Goal: Task Accomplishment & Management: Complete application form

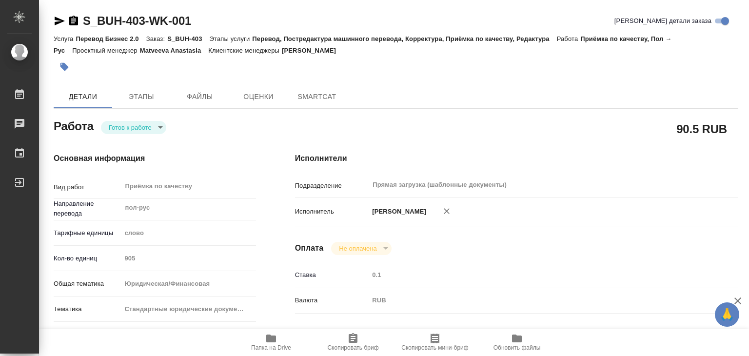
type textarea "x"
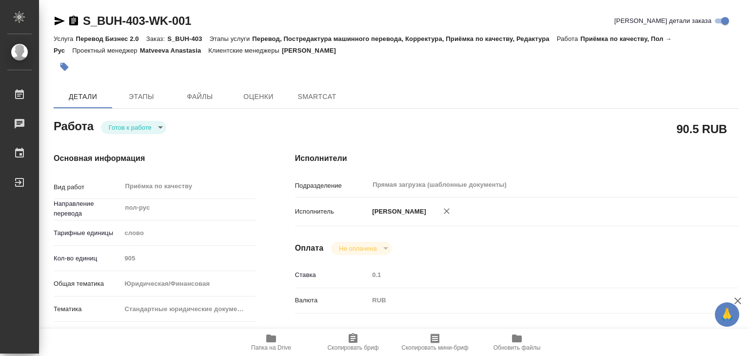
type textarea "x"
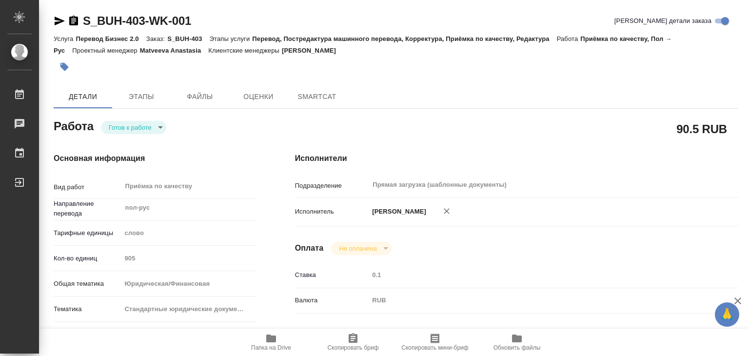
type textarea "x"
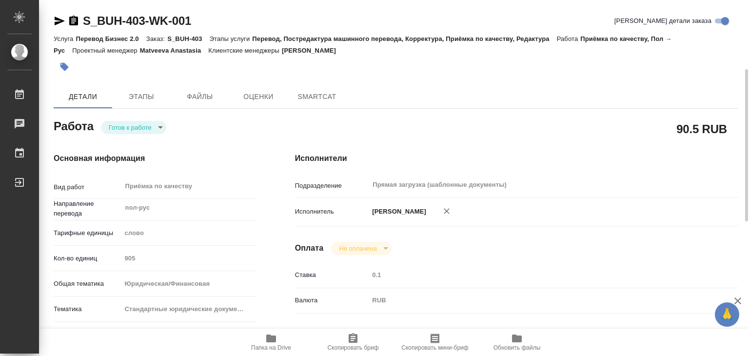
scroll to position [195, 0]
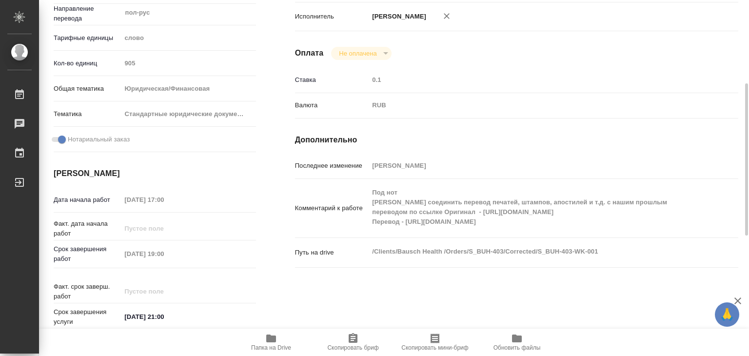
type textarea "x"
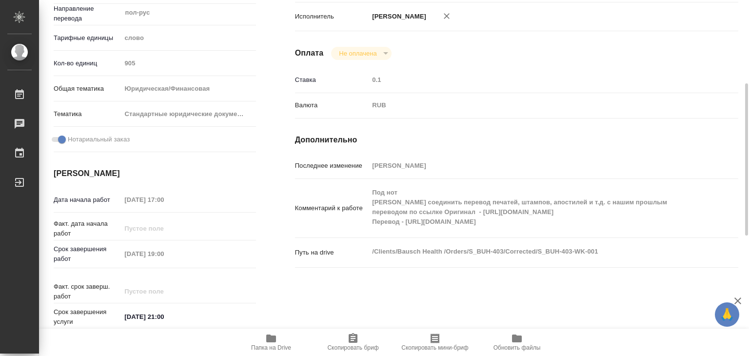
type textarea "x"
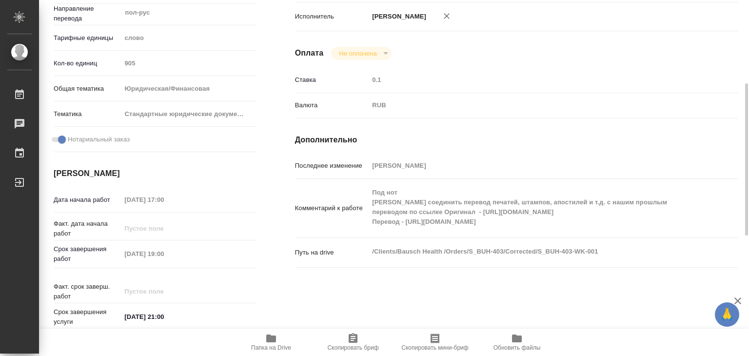
type textarea "x"
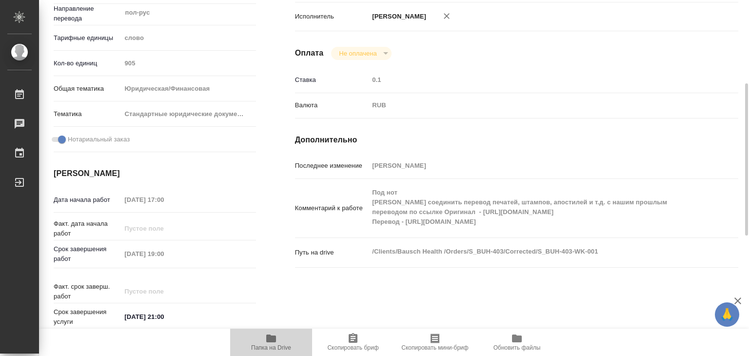
click at [259, 340] on span "Папка на Drive" at bounding box center [271, 342] width 70 height 19
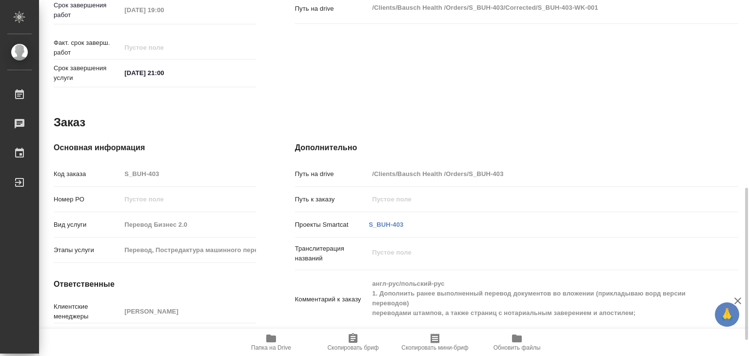
scroll to position [476, 0]
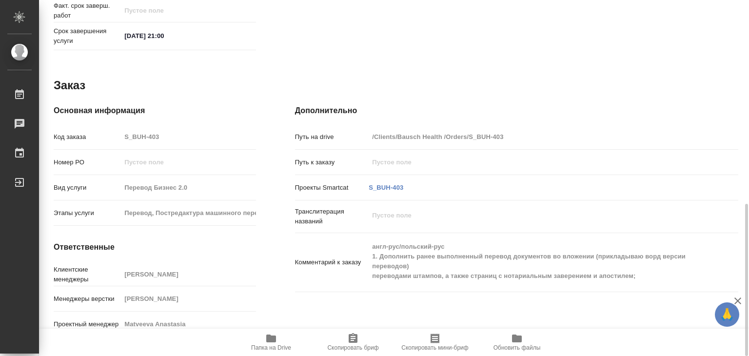
click at [268, 343] on icon "button" at bounding box center [271, 339] width 12 height 12
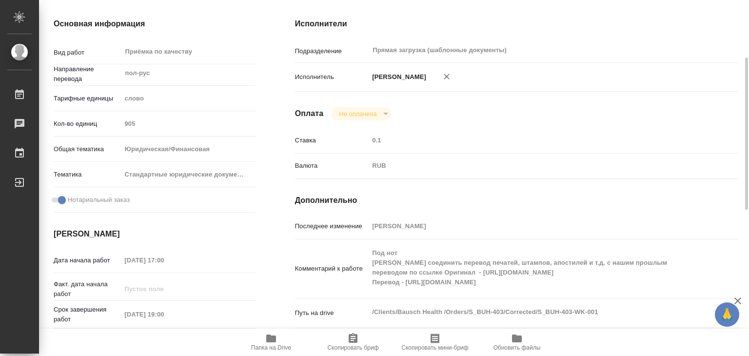
scroll to position [0, 0]
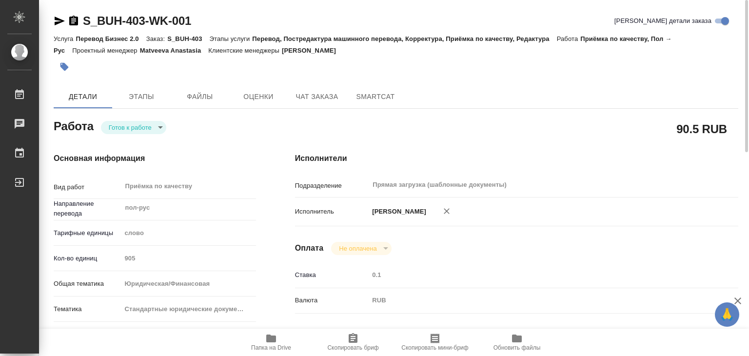
click at [63, 62] on icon "button" at bounding box center [64, 67] width 10 height 10
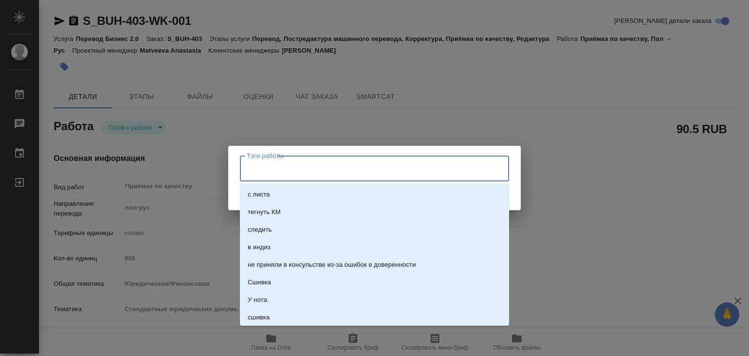
click at [267, 169] on input "Тэги работы" at bounding box center [365, 168] width 242 height 17
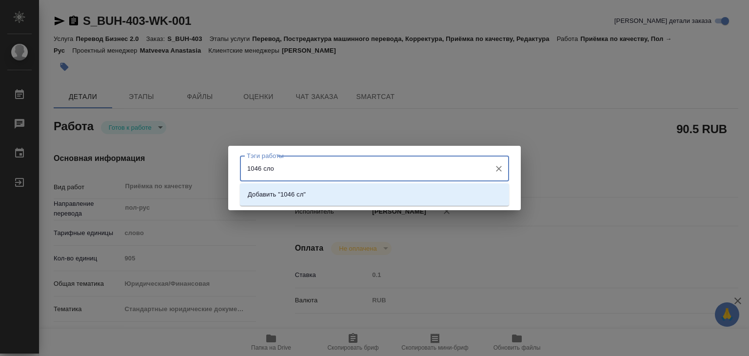
type input "1046 слов"
click at [285, 191] on p "Добавить "1046 слов"" at bounding box center [280, 195] width 65 height 10
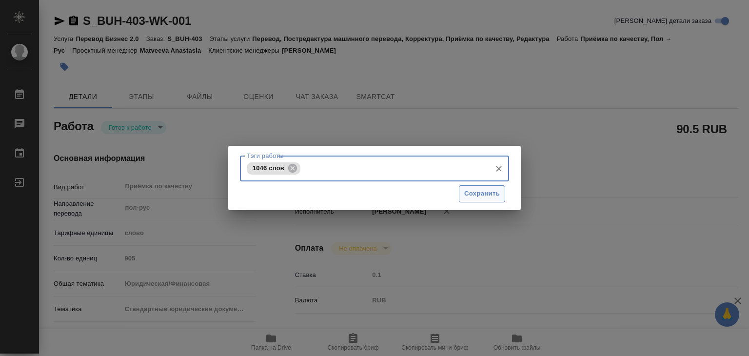
drag, startPoint x: 472, startPoint y: 199, endPoint x: 474, endPoint y: 212, distance: 12.4
click at [473, 199] on button "Сохранить" at bounding box center [482, 193] width 46 height 17
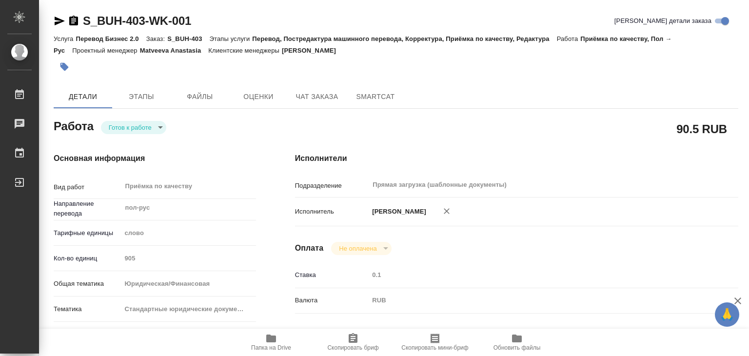
type input "readyForWork"
type textarea "Приёмка по качеству"
type textarea "x"
type input "пол-рус"
type input "5a8b1489cc6b4906c91bfd90"
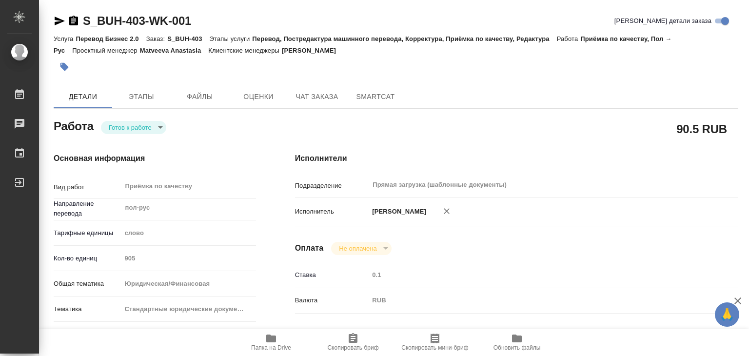
type input "905"
type input "yr-fn"
type input "5f647205b73bc97568ca66bf"
checkbox input "true"
type input "08.10.2025 17:00"
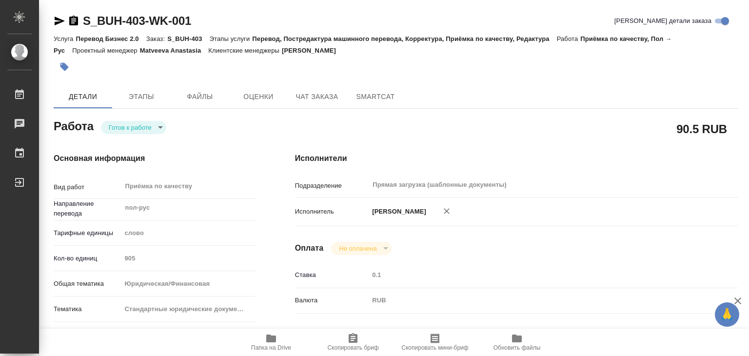
type input "[DATE] 19:00"
type input "08.10.2025 21:00"
type input "Прямая загрузка (шаблонные документы)"
type input "notPayed"
type input "0.1"
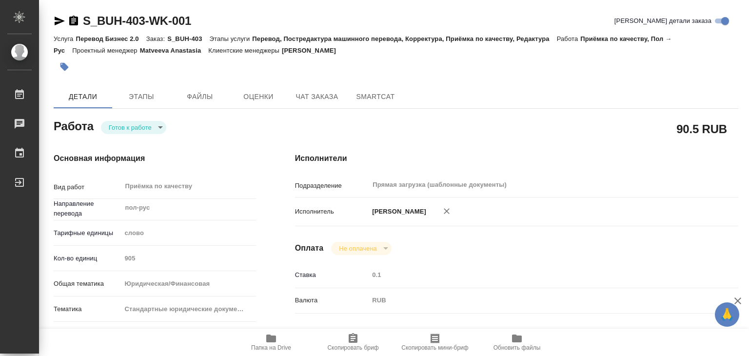
type input "RUB"
type input "[PERSON_NAME]"
type textarea "Под нот Прошу соединить перевод печатей, штампов, апостилей и т.д. с нашим прош…"
type textarea "x"
type textarea "/Clients/Bausch Health /Orders/S_BUH-403/Corrected/S_BUH-403-WK-001"
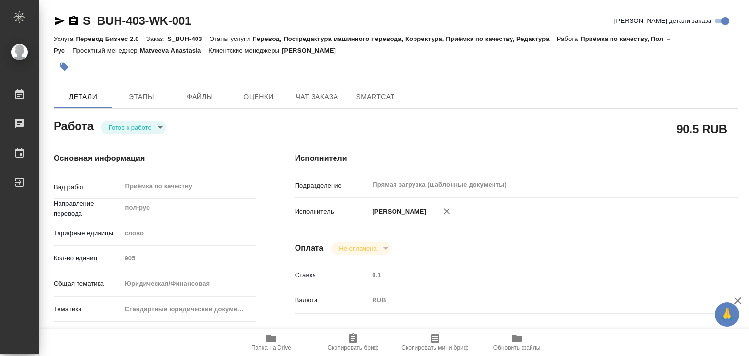
type textarea "x"
type input "S_BUH-403"
type input "Перевод Бизнес 2.0"
type input "Перевод, Постредактура машинного перевода, Корректура, Приёмка по качеству, Ред…"
type input "Никифорова Валерия"
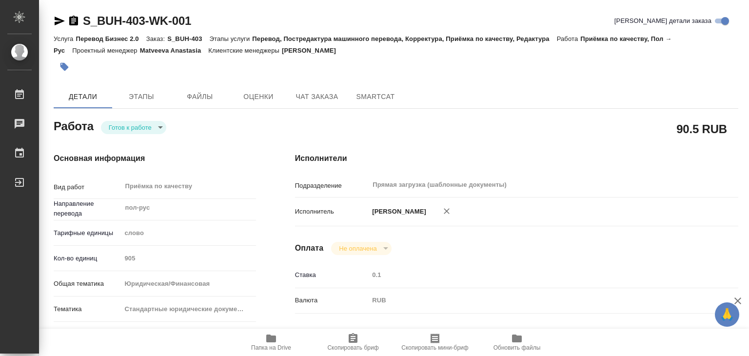
type input "Заборова Александра"
type input "/Clients/Bausch Health /Orders/S_BUH-403"
type textarea "x"
type textarea "англ-рус/польский-рус 1. Дополнить ранее выполненный перевод документов во влож…"
type textarea "x"
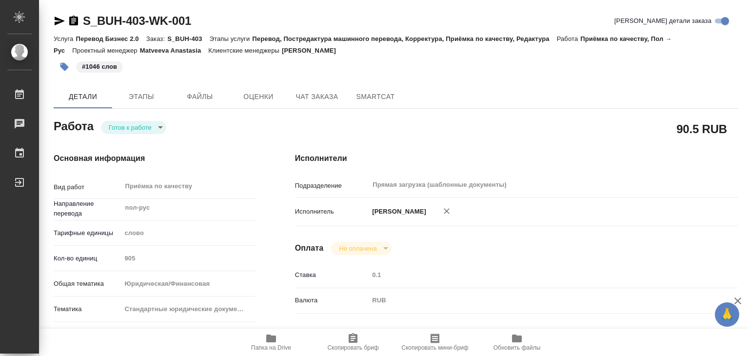
type textarea "x"
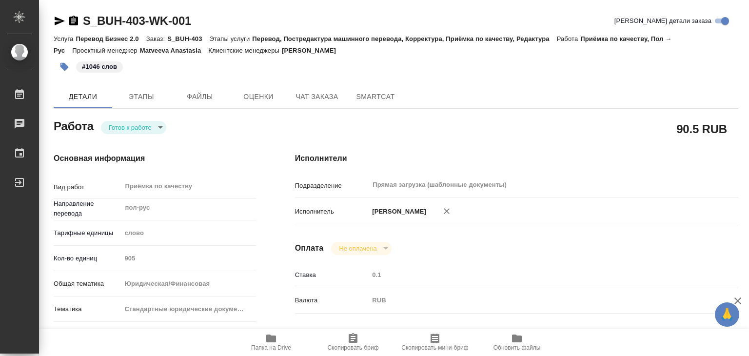
type textarea "x"
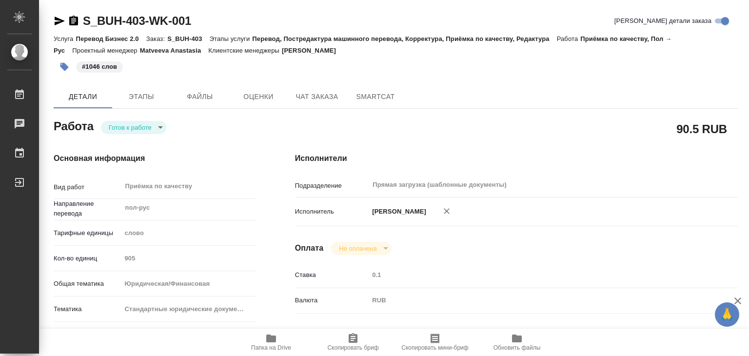
type textarea "x"
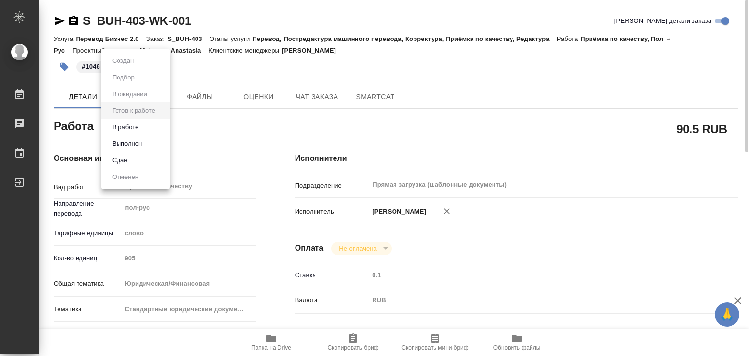
click at [143, 132] on body "🙏 .cls-1 fill:#fff; AWATERA Alilekova Valeriya Работы 0 Чаты График Выйти S_BUH…" at bounding box center [374, 178] width 749 height 356
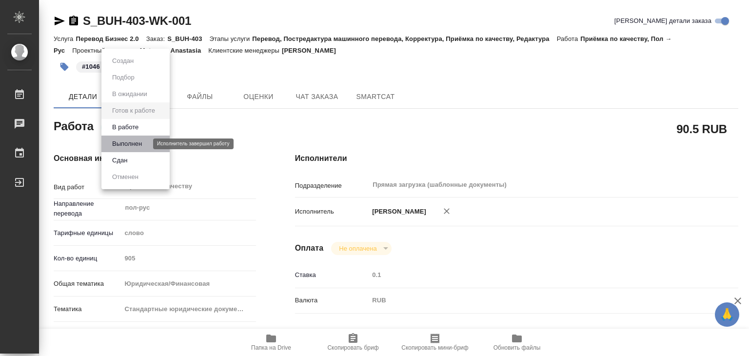
click at [145, 146] on button "Выполнен" at bounding box center [127, 143] width 36 height 11
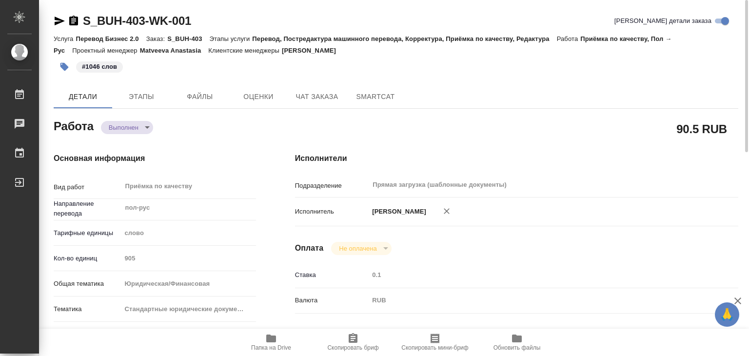
type textarea "x"
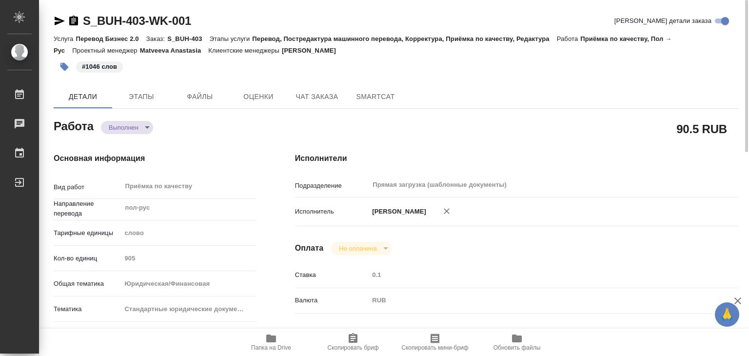
type textarea "x"
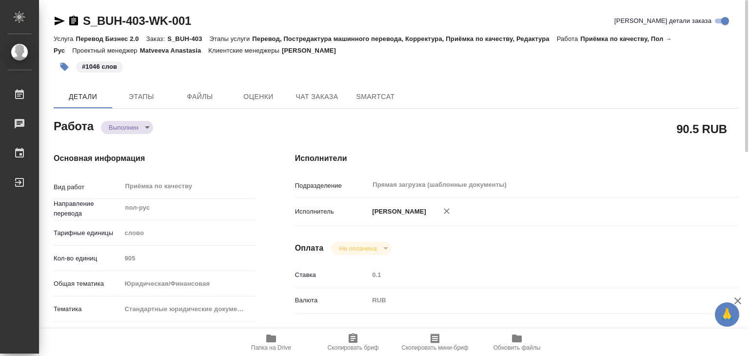
type textarea "x"
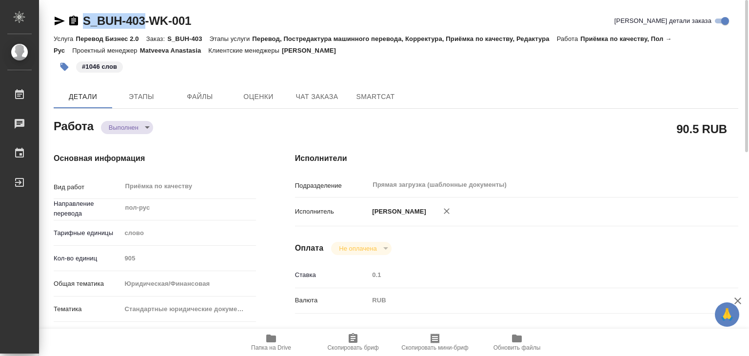
drag, startPoint x: 78, startPoint y: 8, endPoint x: 148, endPoint y: 14, distance: 69.9
copy link "S_BUH-403"
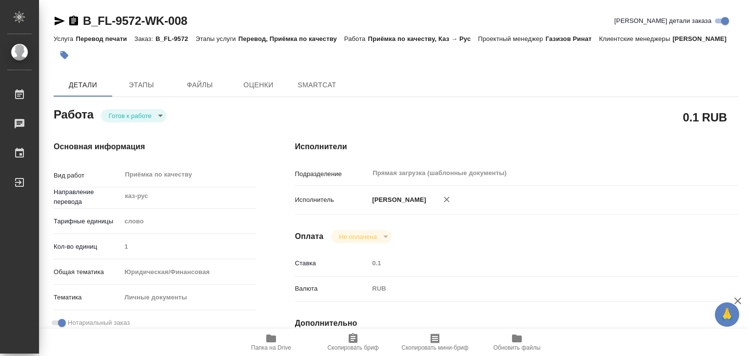
type textarea "x"
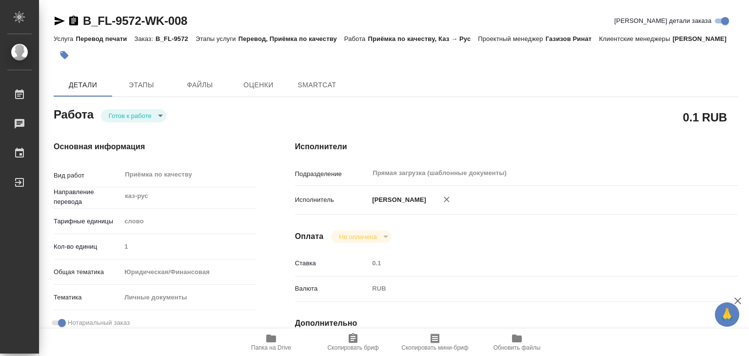
type textarea "x"
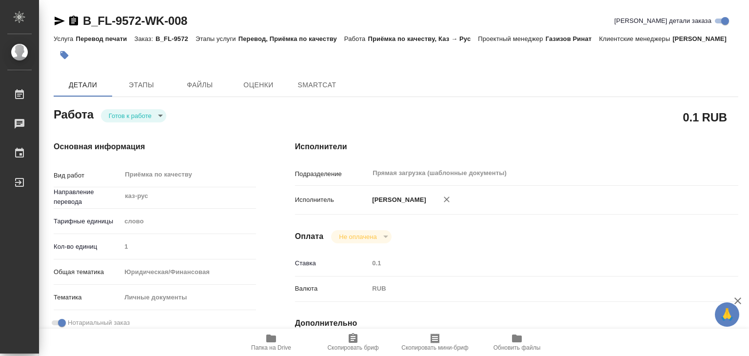
type textarea "x"
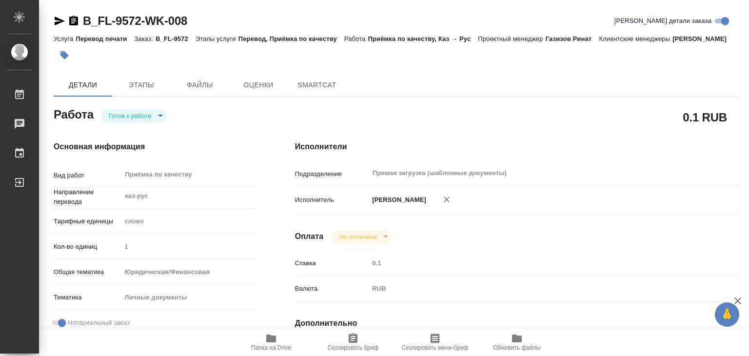
type textarea "x"
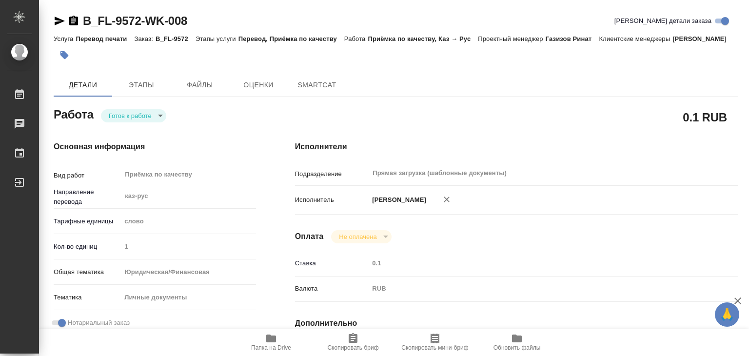
type textarea "x"
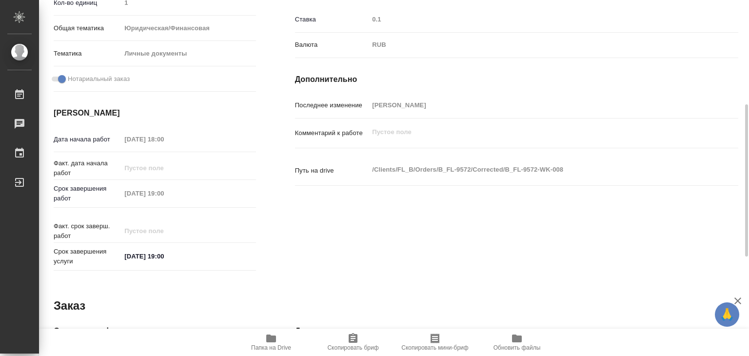
type textarea "x"
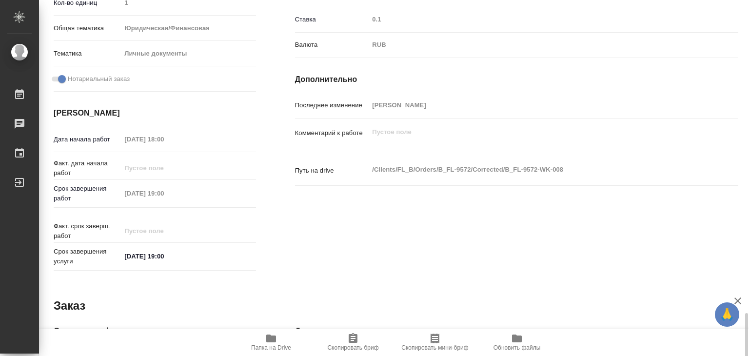
scroll to position [476, 0]
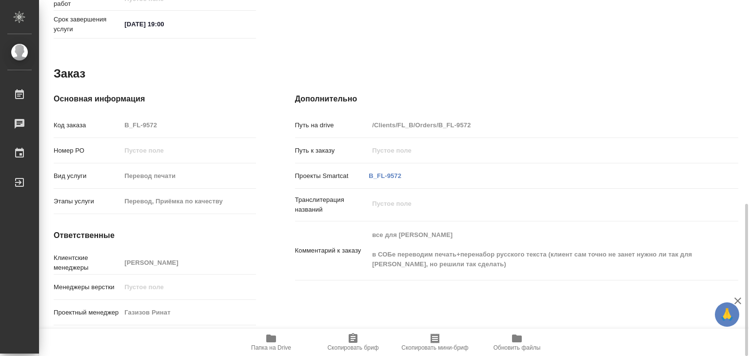
type textarea "x"
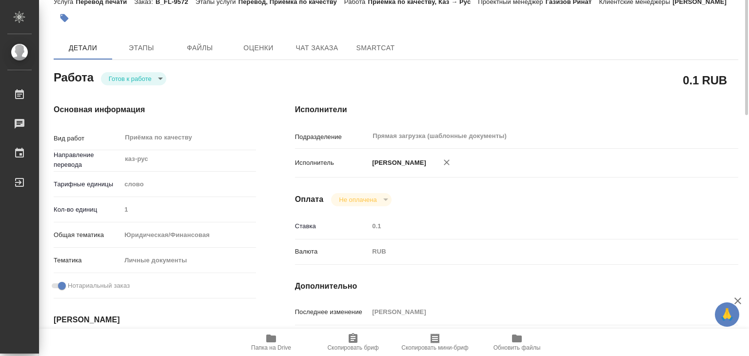
scroll to position [0, 0]
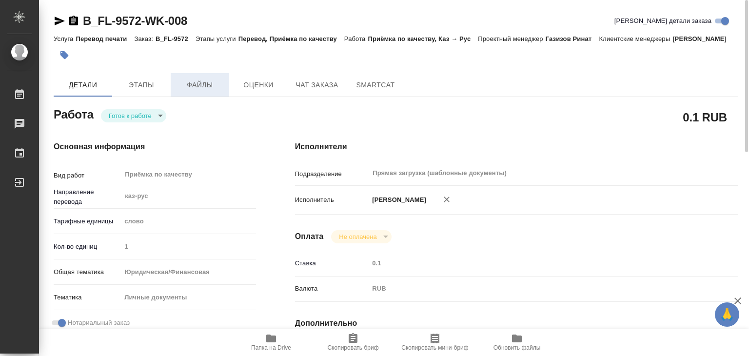
type textarea "x"
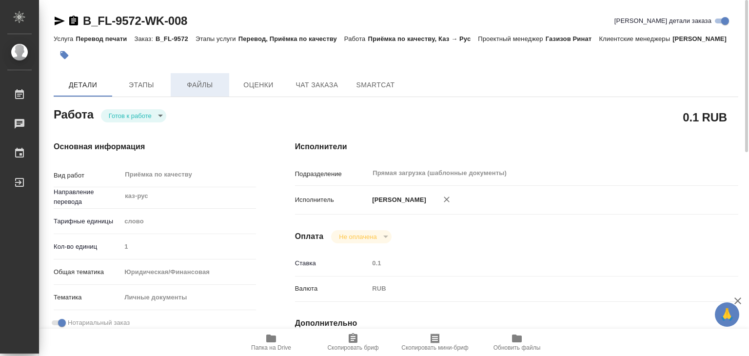
click at [203, 91] on span "Файлы" at bounding box center [200, 85] width 47 height 12
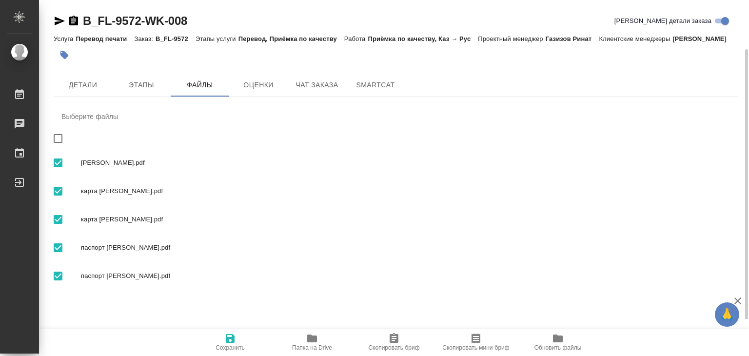
scroll to position [25, 0]
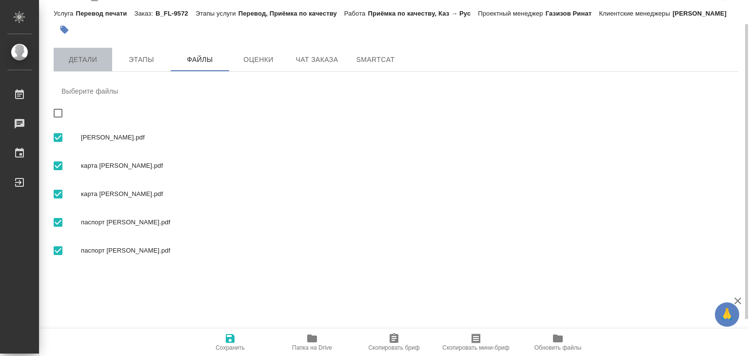
click at [91, 66] on span "Детали" at bounding box center [82, 60] width 47 height 12
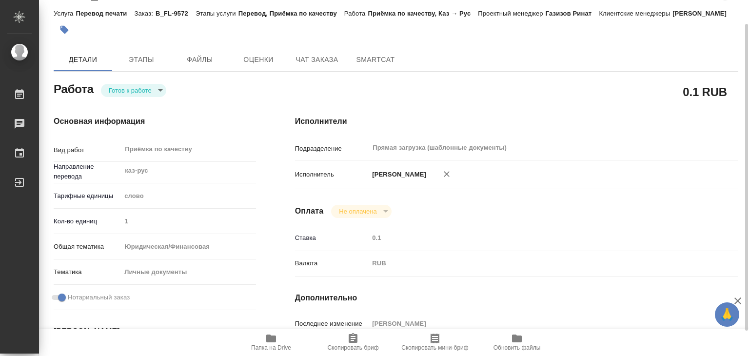
type textarea "x"
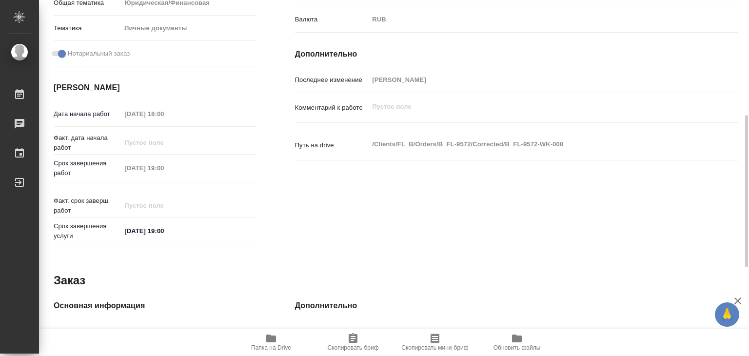
scroll to position [476, 0]
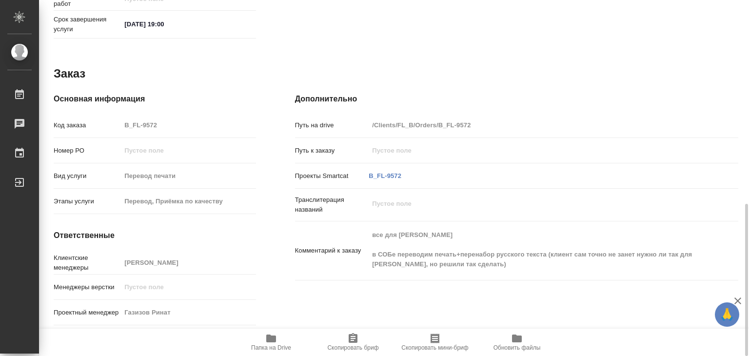
type textarea "x"
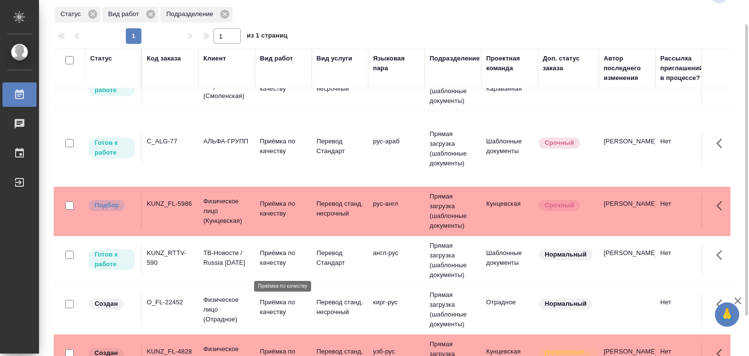
scroll to position [790, 0]
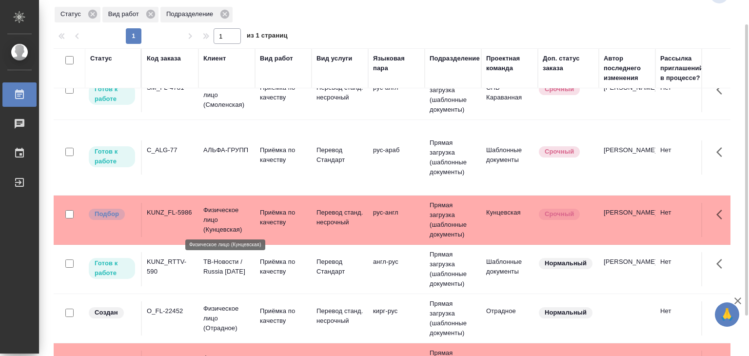
click at [212, 218] on p "Физическое лицо (Кунцевская)" at bounding box center [226, 219] width 47 height 29
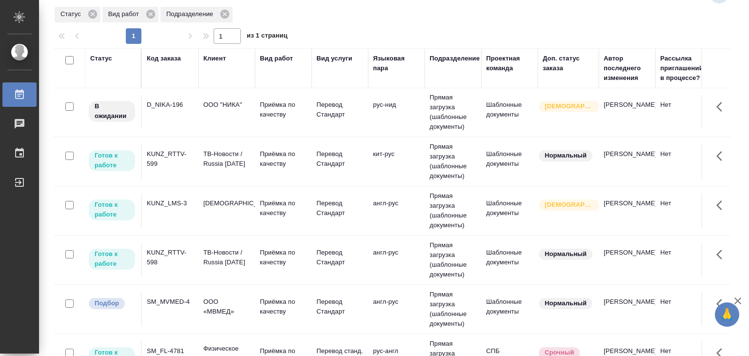
scroll to position [546, 0]
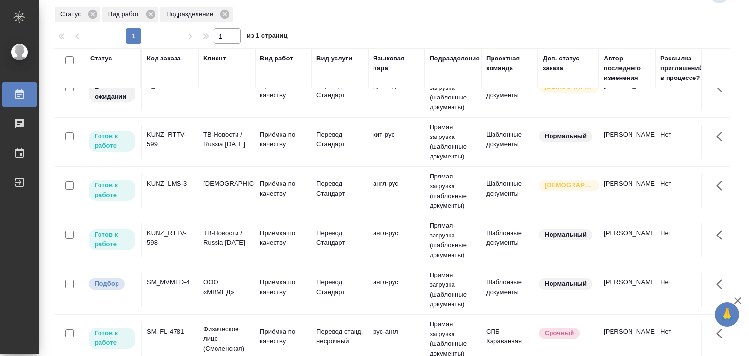
click at [195, 283] on td "SM_MVMED-4" at bounding box center [170, 290] width 57 height 34
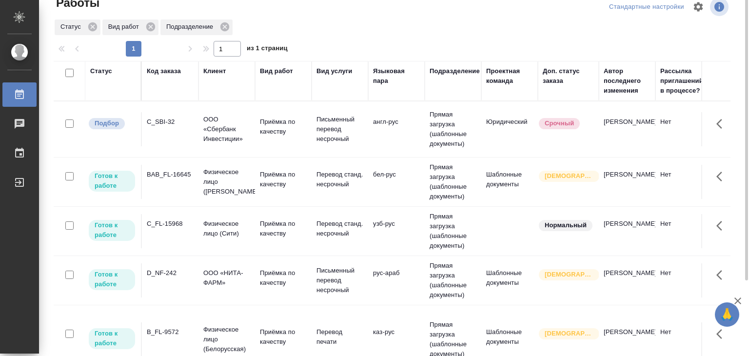
scroll to position [0, 0]
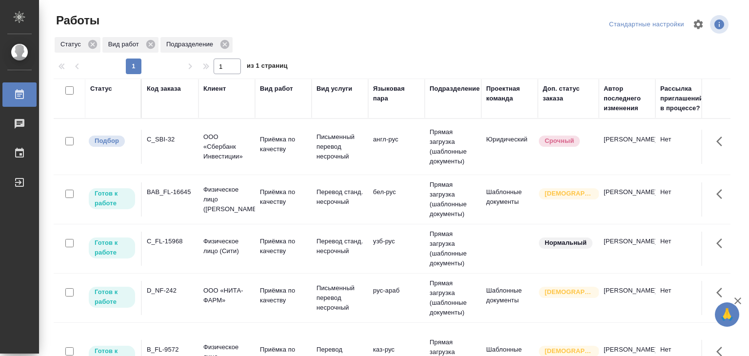
click at [218, 342] on p "Физическое лицо (Белорусская)" at bounding box center [226, 356] width 47 height 29
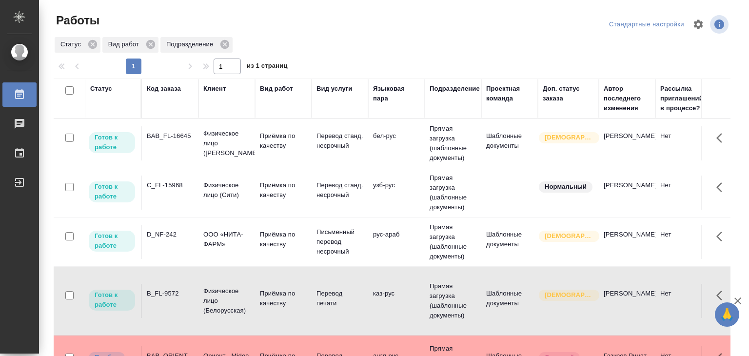
click at [611, 155] on td "[PERSON_NAME]" at bounding box center [627, 143] width 57 height 34
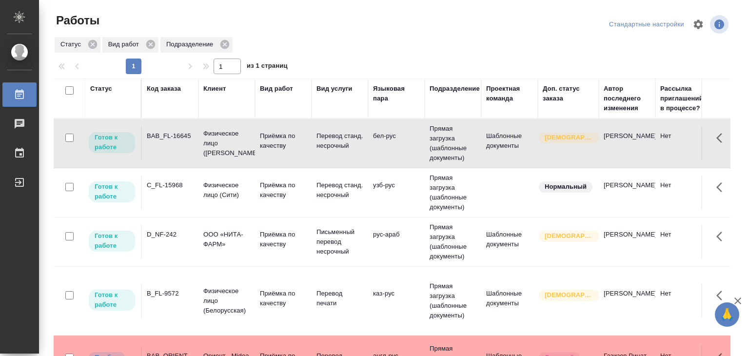
click at [412, 39] on div "Статус Вид работ Подразделение" at bounding box center [392, 45] width 677 height 18
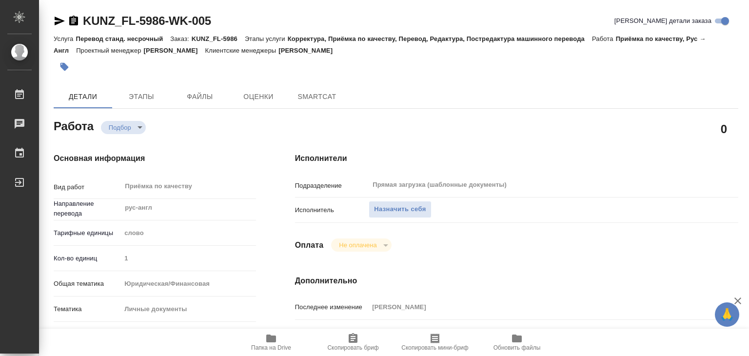
type textarea "x"
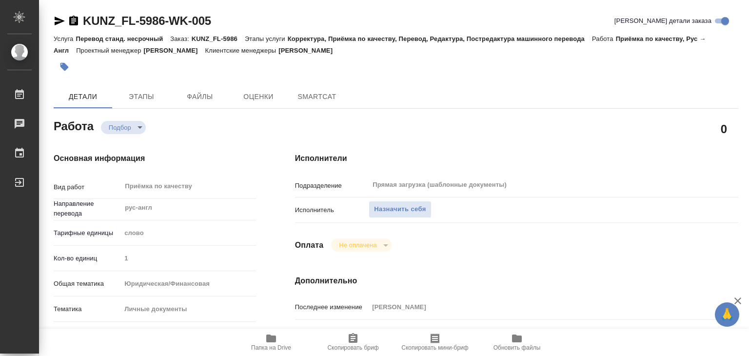
type textarea "x"
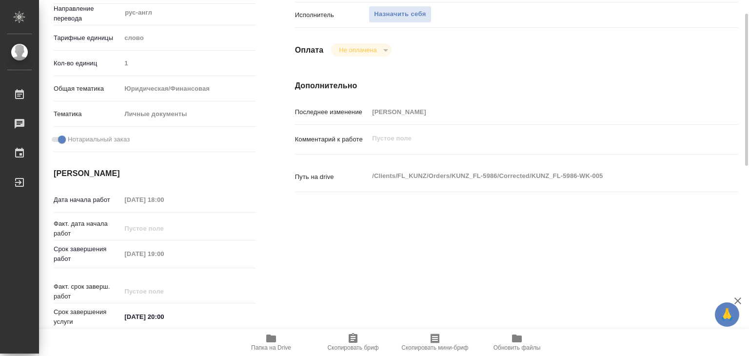
scroll to position [244, 0]
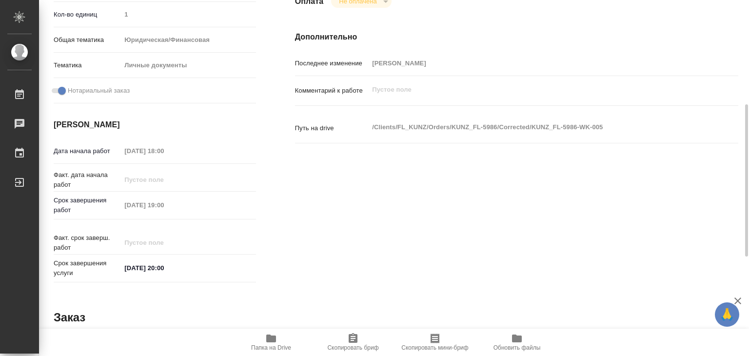
type textarea "x"
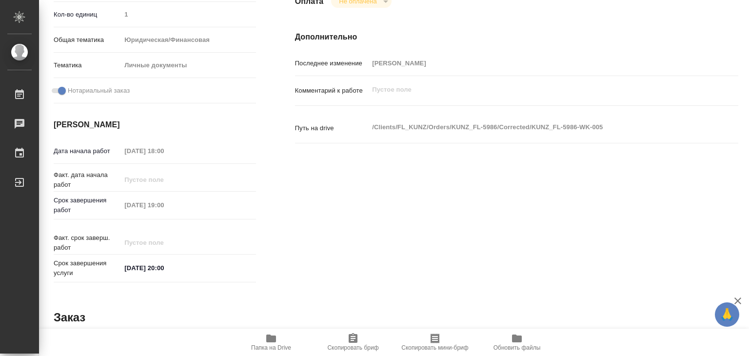
type textarea "x"
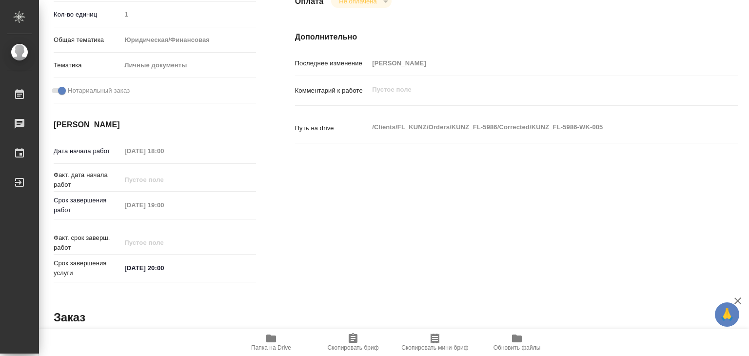
type textarea "x"
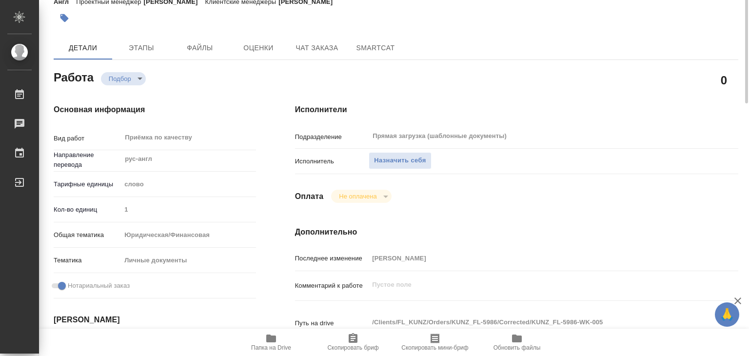
scroll to position [0, 0]
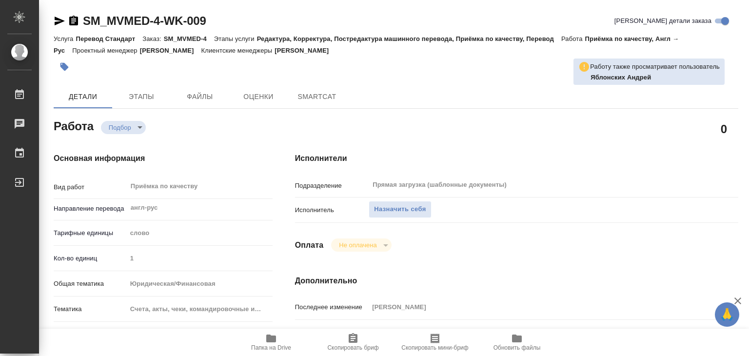
type textarea "x"
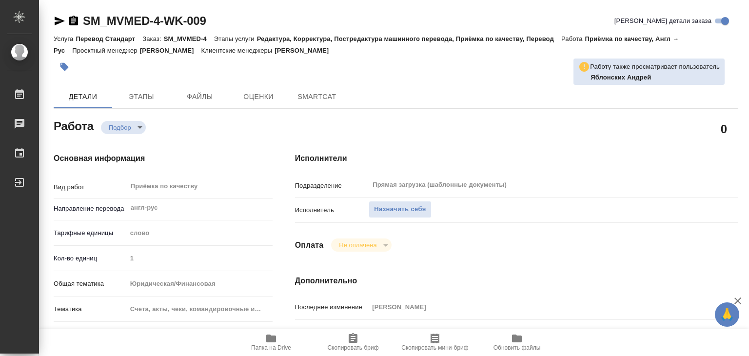
type textarea "x"
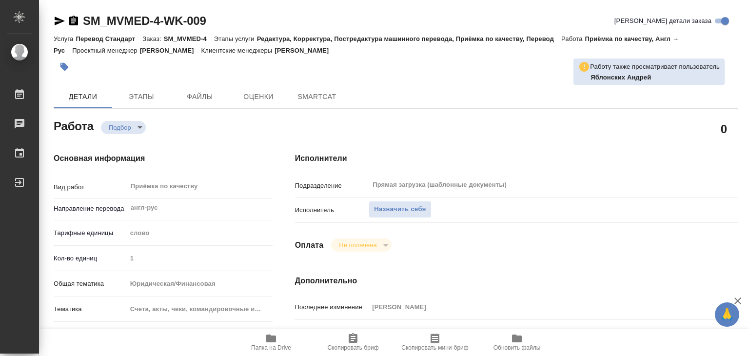
type textarea "x"
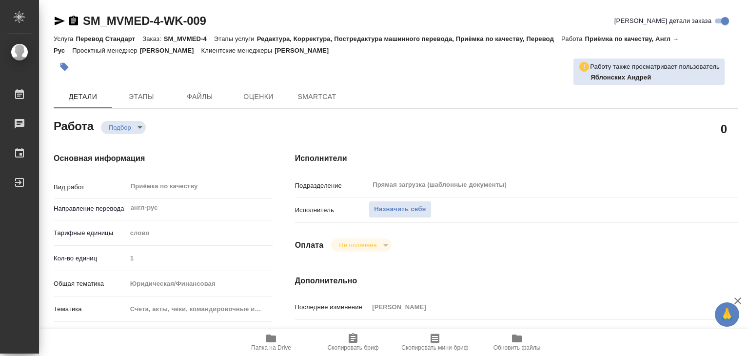
type textarea "x"
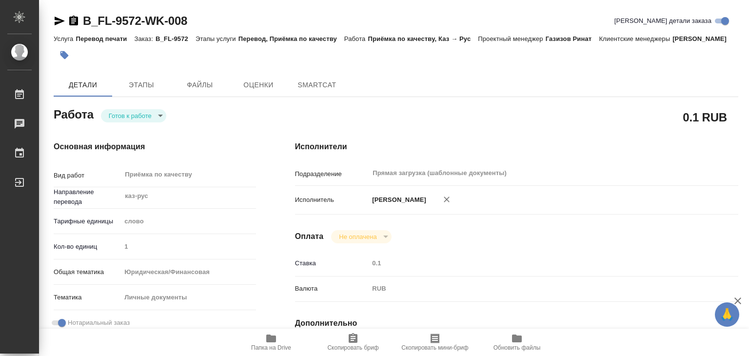
type textarea "x"
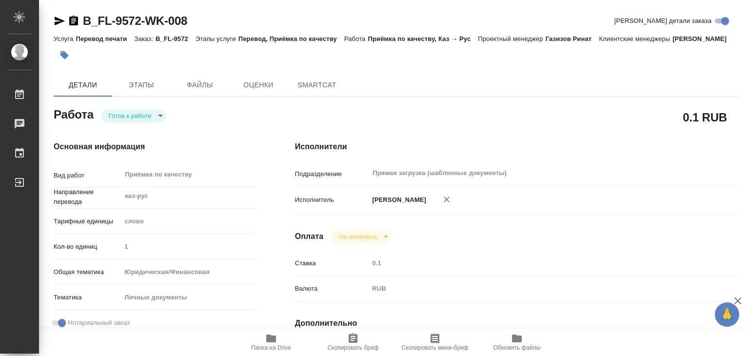
type textarea "x"
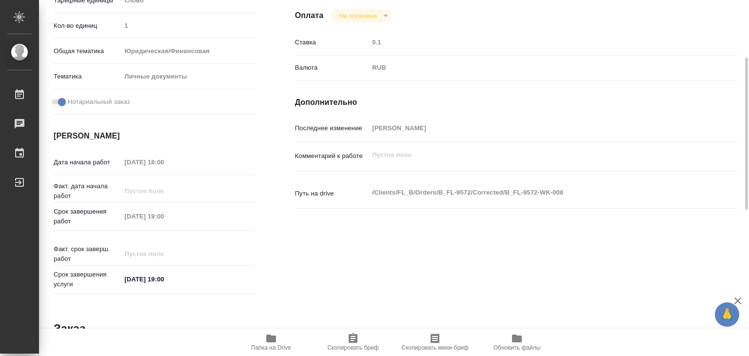
type textarea "x"
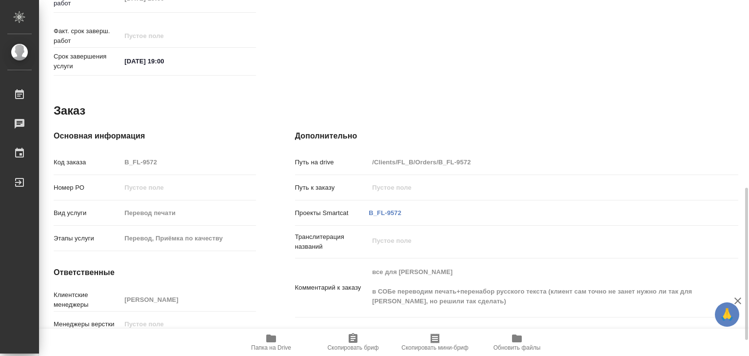
scroll to position [476, 0]
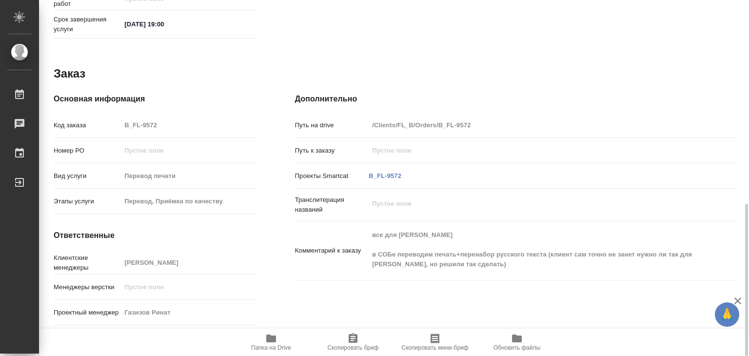
type textarea "x"
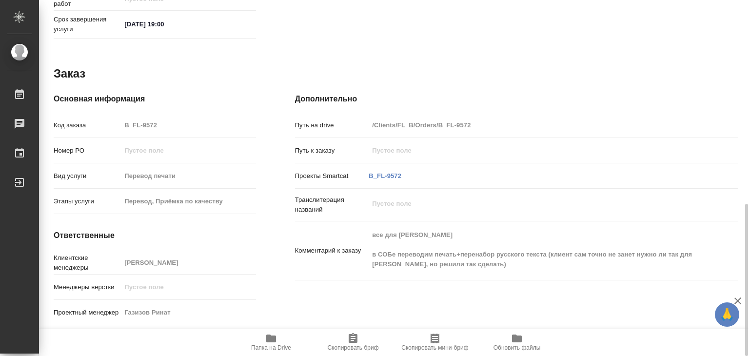
type textarea "x"
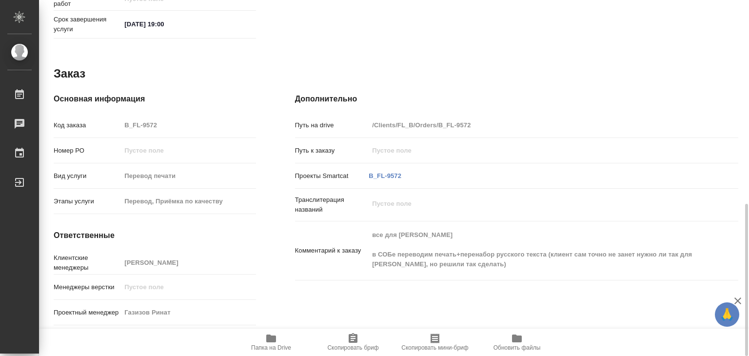
click at [261, 342] on span "Папка на Drive" at bounding box center [271, 342] width 70 height 19
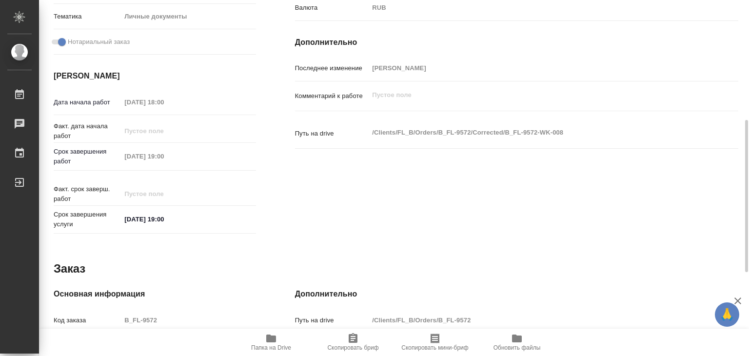
scroll to position [37, 0]
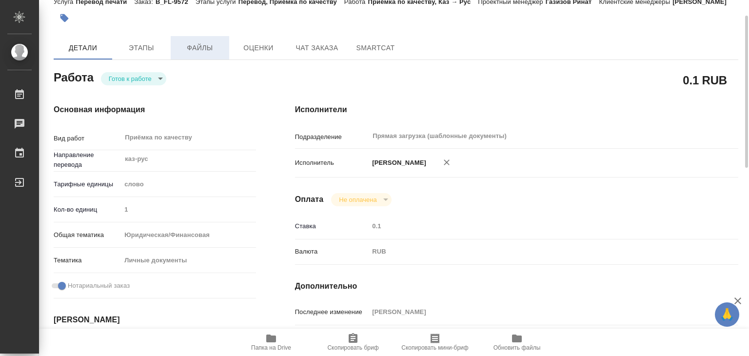
click at [192, 54] on span "Файлы" at bounding box center [200, 48] width 47 height 12
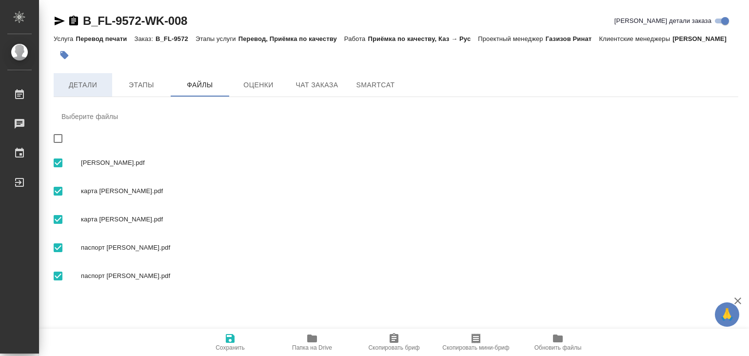
click at [75, 89] on button "Детали" at bounding box center [83, 84] width 59 height 23
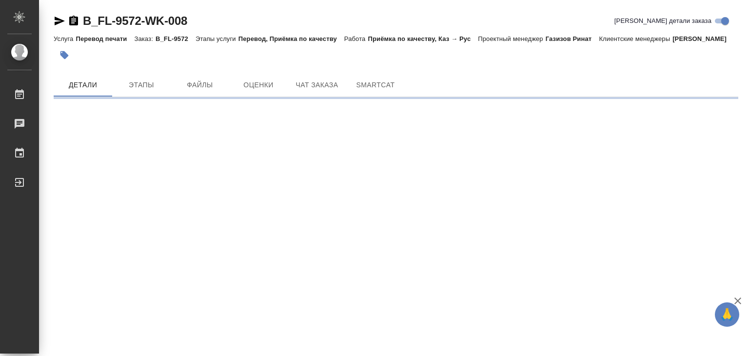
click at [66, 59] on icon "button" at bounding box center [64, 55] width 8 height 8
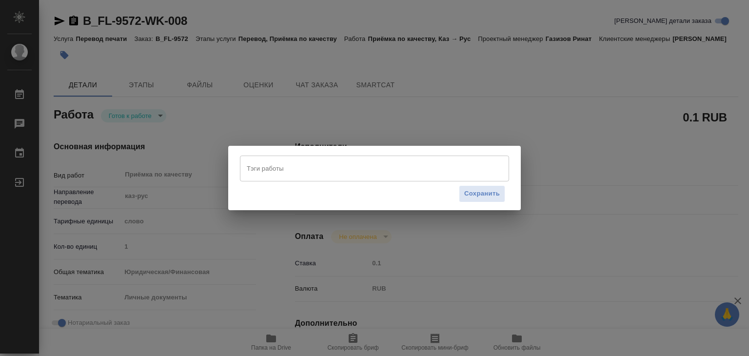
type textarea "x"
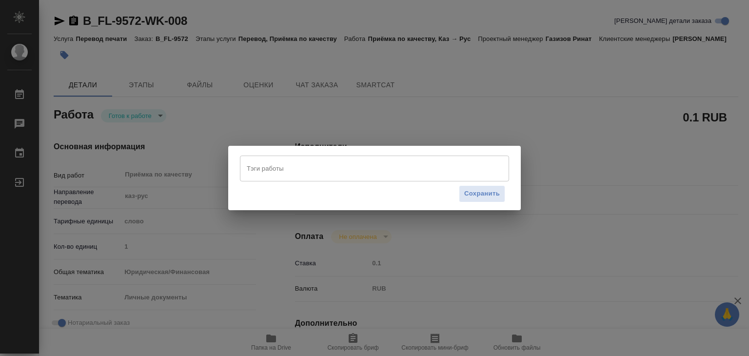
click at [265, 162] on input "Тэги работы" at bounding box center [365, 168] width 242 height 17
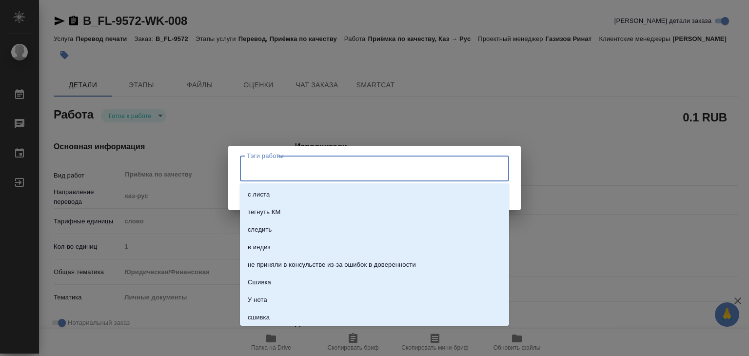
type textarea "x"
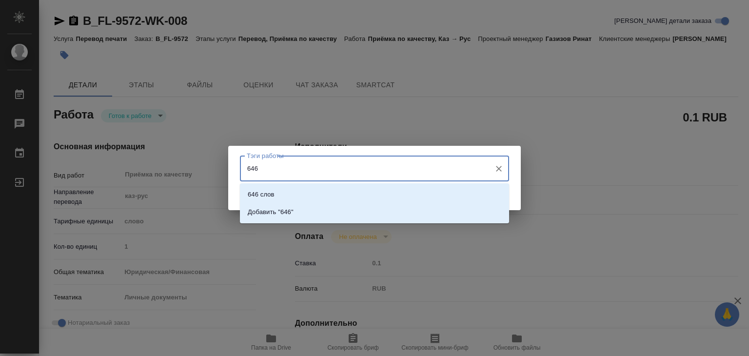
type input "646"
click at [294, 193] on li "646 слов" at bounding box center [374, 195] width 269 height 18
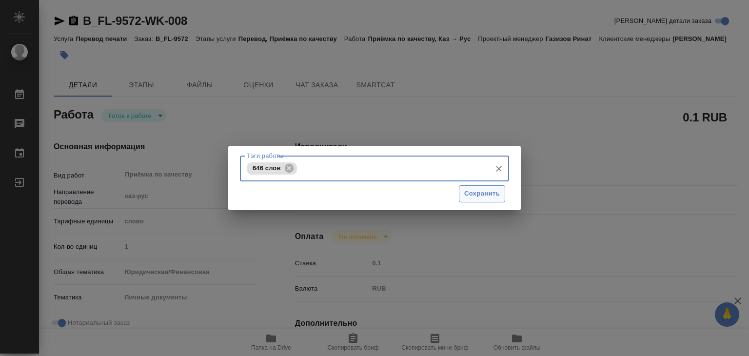
click at [477, 195] on span "Сохранить" at bounding box center [482, 193] width 36 height 11
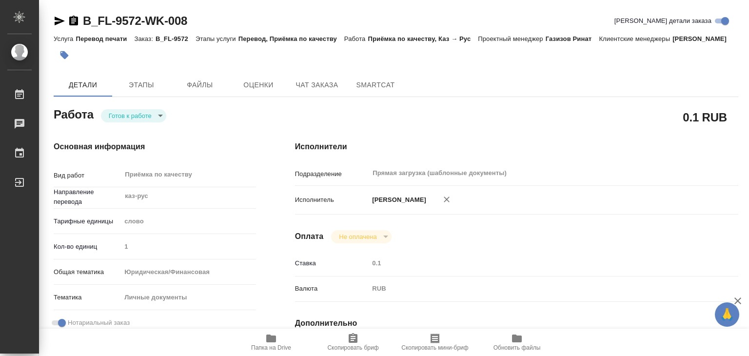
type input "readyForWork"
type textarea "Приёмка по качеству"
type textarea "x"
type input "каз-рус"
type input "5a8b1489cc6b4906c91bfd90"
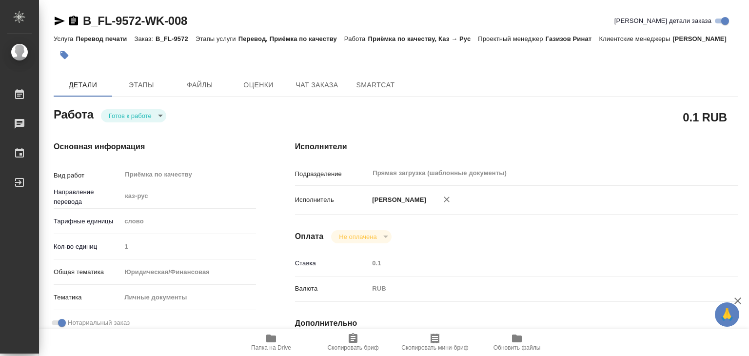
type input "1"
type input "yr-fn"
type input "5a8b8b956a9677013d343cfe"
checkbox input "true"
type input "08.10.2025 18:00"
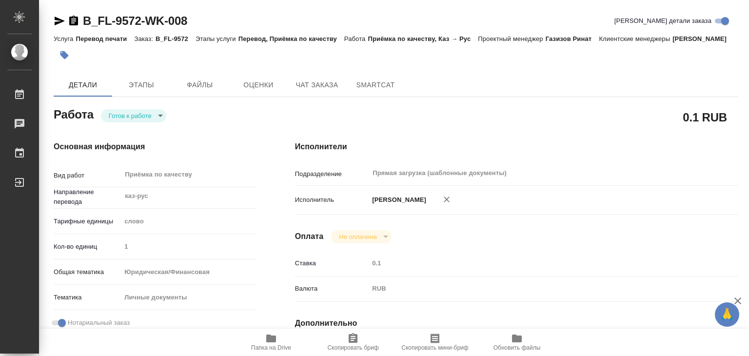
type input "08.10.2025 19:00"
type input "Прямая загрузка (шаблонные документы)"
type input "notPayed"
type input "0.1"
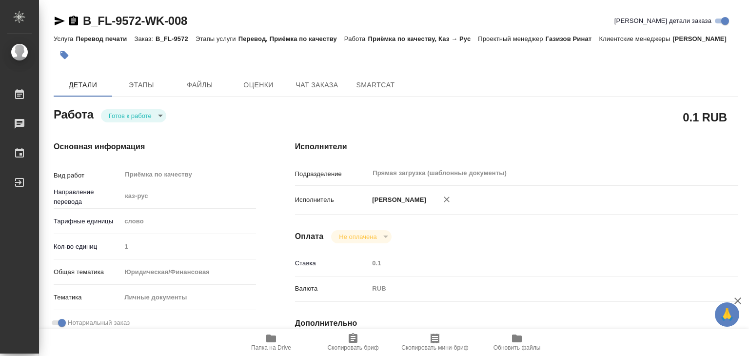
type input "RUB"
type input "[PERSON_NAME]"
type textarea "x"
type textarea "/Clients/FL_B/Orders/B_FL-9572/Corrected/B_FL-9572-WK-008"
type textarea "x"
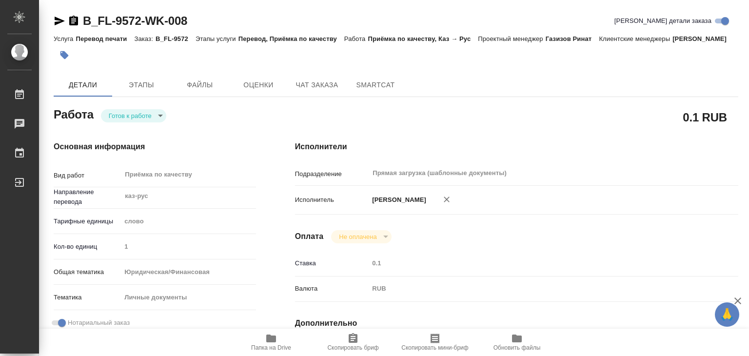
type input "B_FL-9572"
type input "Перевод печати"
type input "Перевод, Приёмка по качеству"
type input "Богомолова Анастасия"
type input "/Clients/FL_B/Orders/B_FL-9572"
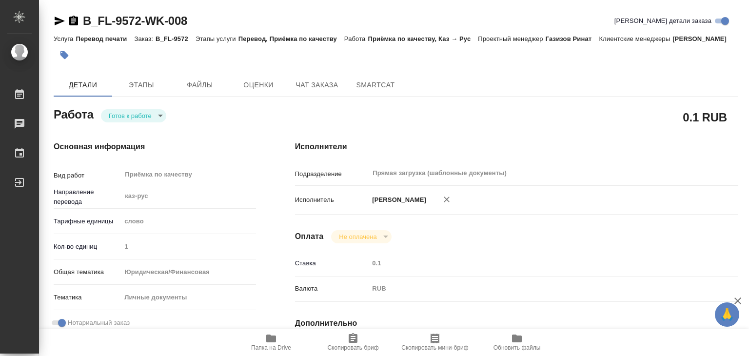
type textarea "x"
type textarea "все для сахарово в СОБе переводим печать+перенабор русского текста (клиент сам …"
type textarea "x"
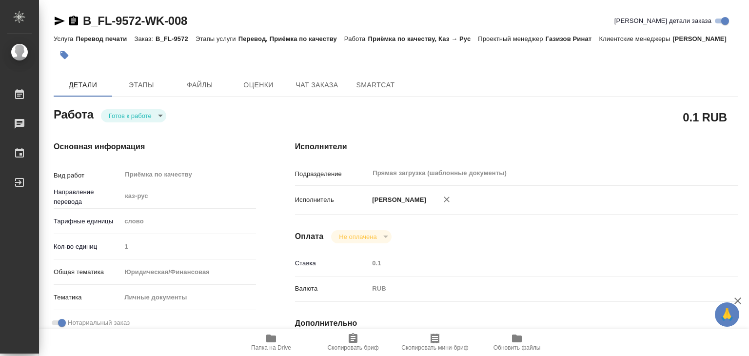
type textarea "x"
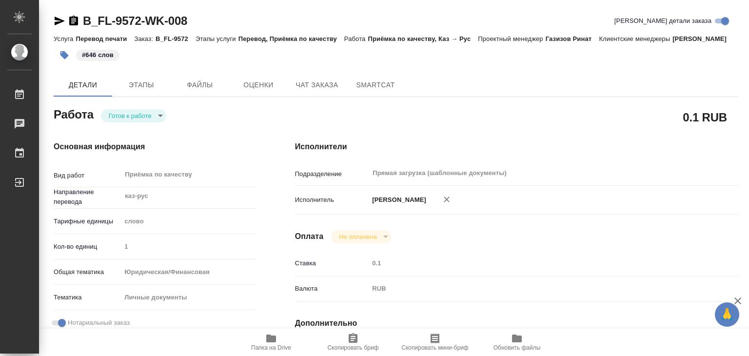
type textarea "x"
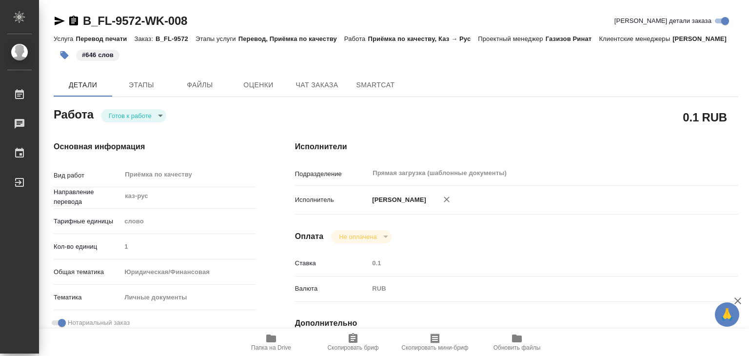
type textarea "x"
click at [119, 125] on body "🙏 .cls-1 fill:#fff; AWATERA Alilekova Valeriya Работы 0 Чаты График Выйти B_FL-…" at bounding box center [374, 178] width 749 height 356
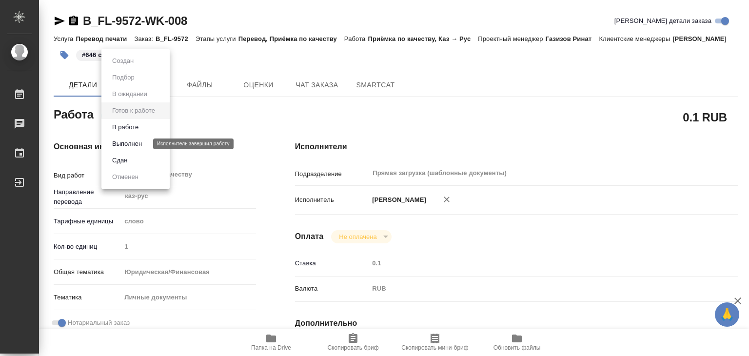
click at [135, 145] on button "Выполнен" at bounding box center [127, 143] width 36 height 11
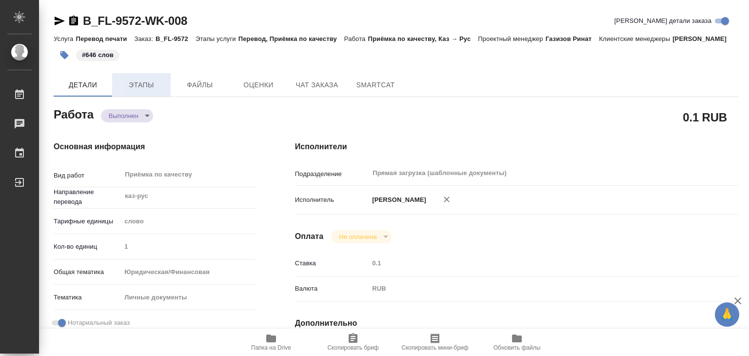
type textarea "x"
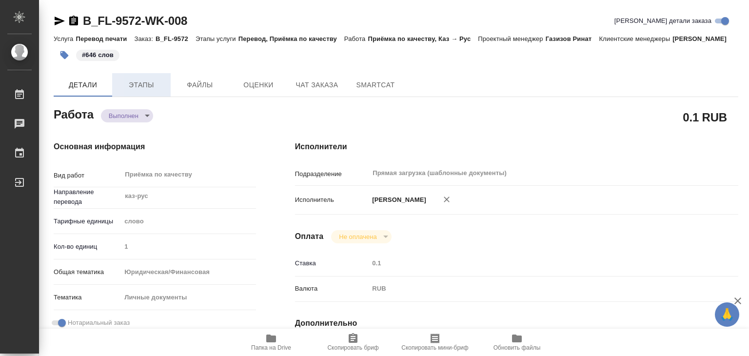
type textarea "x"
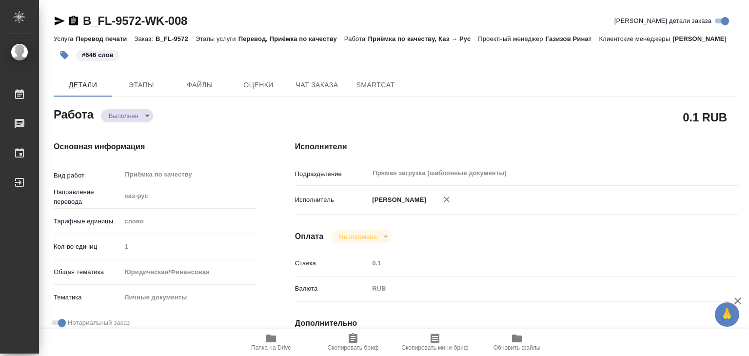
type textarea "x"
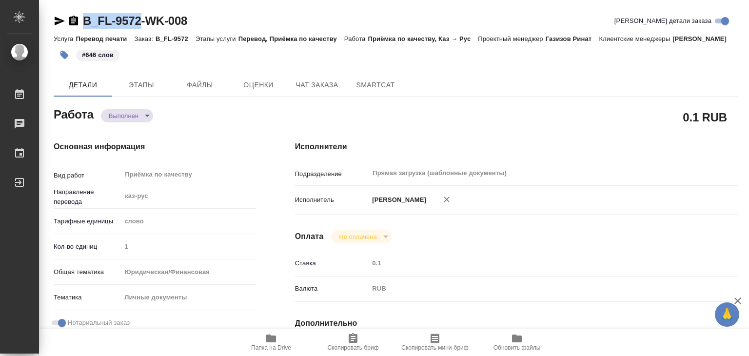
drag, startPoint x: 61, startPoint y: 2, endPoint x: 141, endPoint y: 18, distance: 81.5
copy link "B_FL-9572"
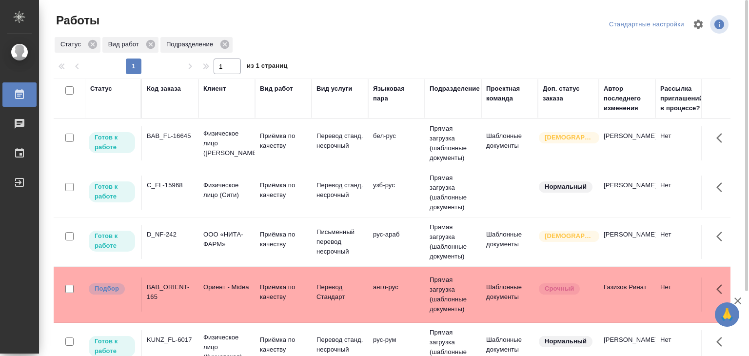
click at [221, 282] on p "Ориент - Midea" at bounding box center [226, 287] width 47 height 10
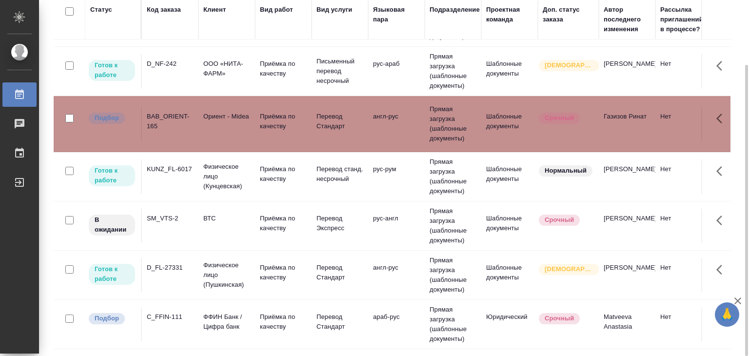
scroll to position [195, 0]
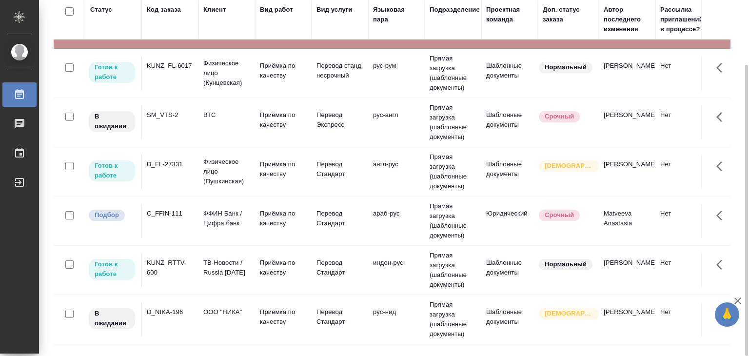
click at [217, 228] on p "ФФИН Банк / Цифра банк" at bounding box center [226, 219] width 47 height 20
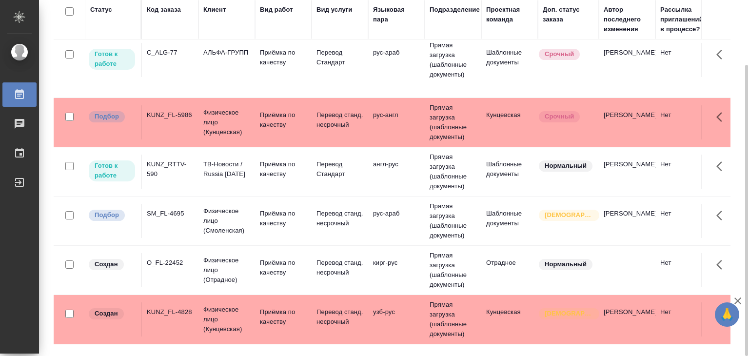
scroll to position [731, 0]
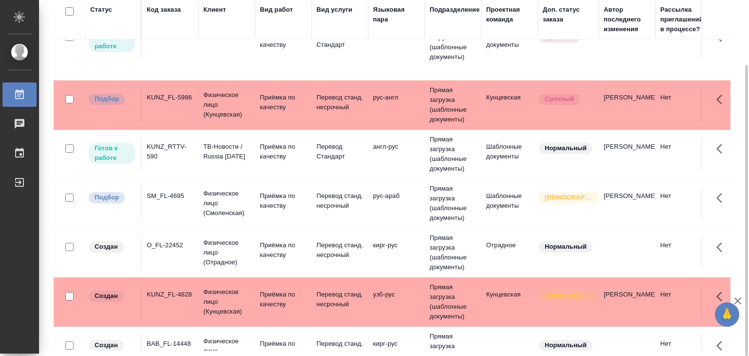
click at [251, 121] on td "Физическое лицо (Кунцевская)" at bounding box center [226, 104] width 57 height 39
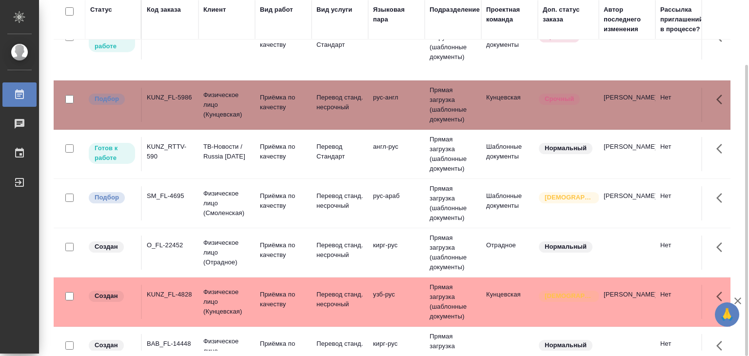
click at [192, 201] on div "SM_FL-4695" at bounding box center [170, 196] width 47 height 10
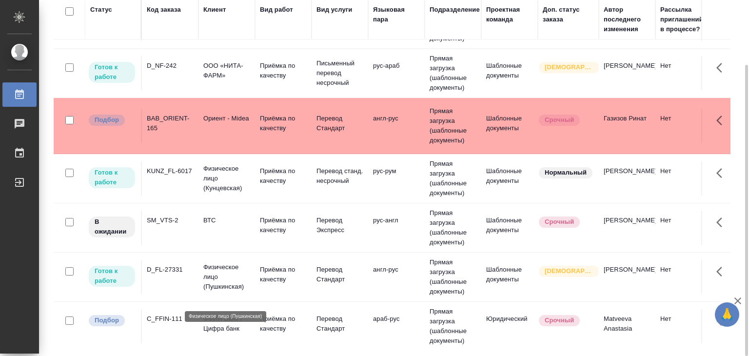
scroll to position [0, 0]
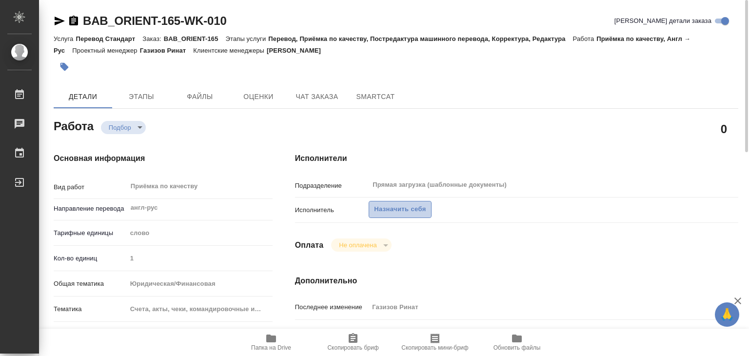
click at [396, 207] on span "Назначить себя" at bounding box center [400, 209] width 52 height 11
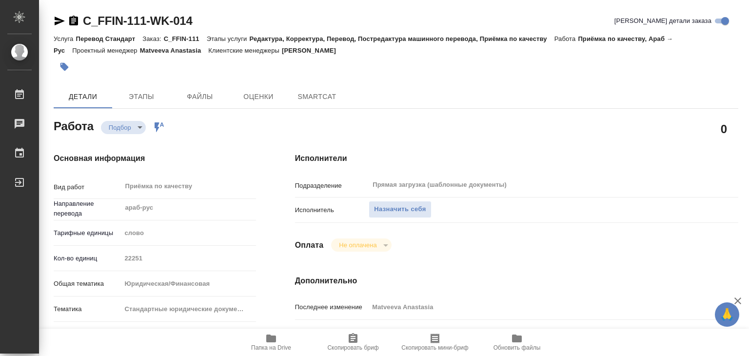
type textarea "x"
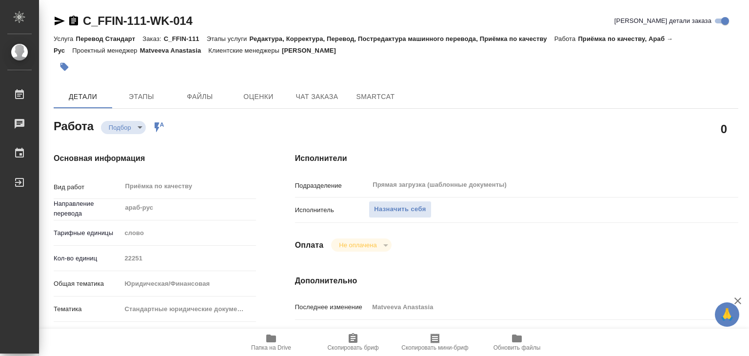
type textarea "x"
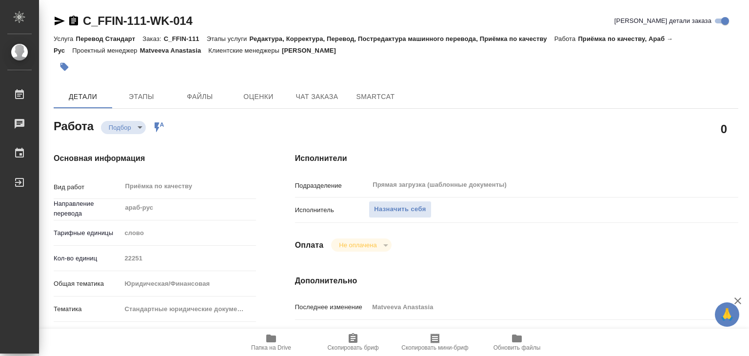
type textarea "x"
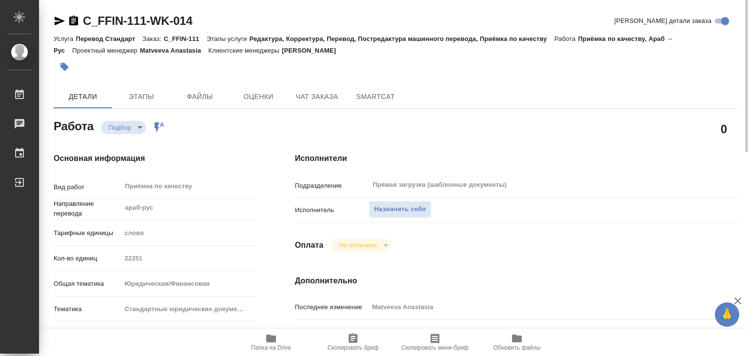
click at [273, 350] on span "Папка на Drive" at bounding box center [271, 347] width 40 height 7
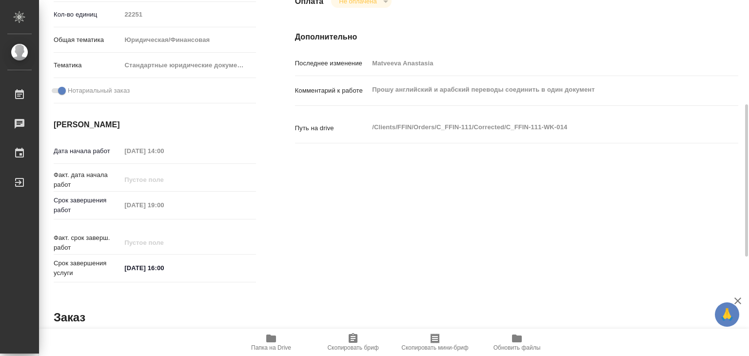
scroll to position [49, 0]
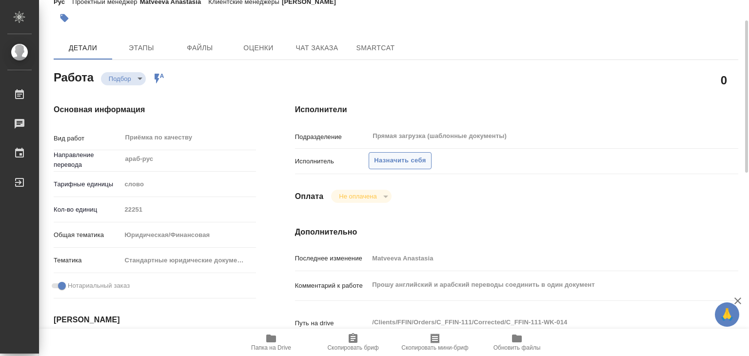
click at [386, 157] on span "Назначить себя" at bounding box center [400, 160] width 52 height 11
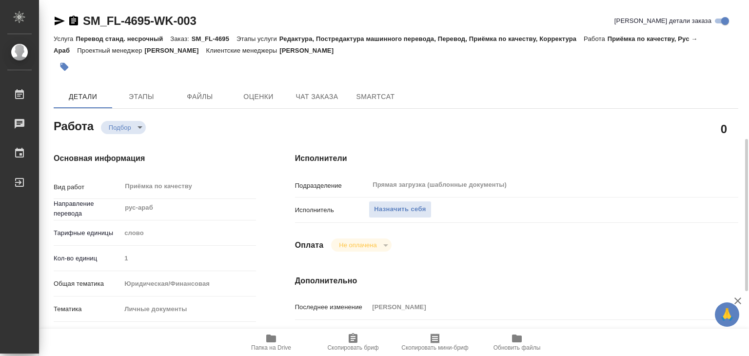
scroll to position [146, 0]
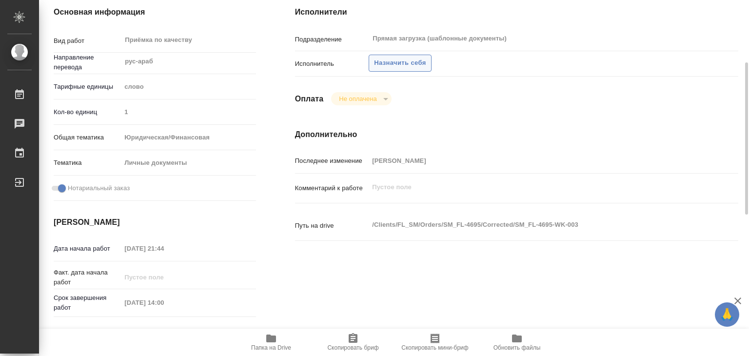
click at [410, 59] on span "Назначить себя" at bounding box center [400, 63] width 52 height 11
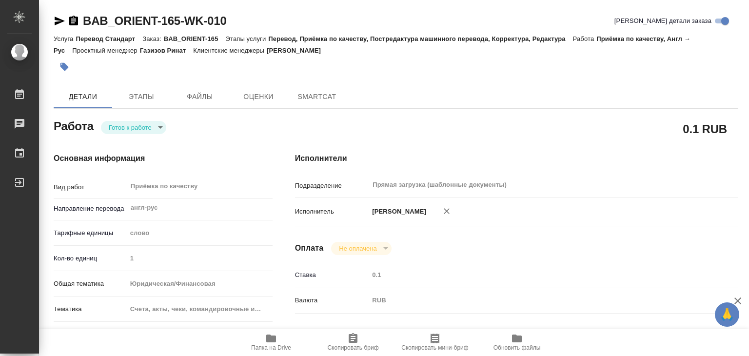
type textarea "x"
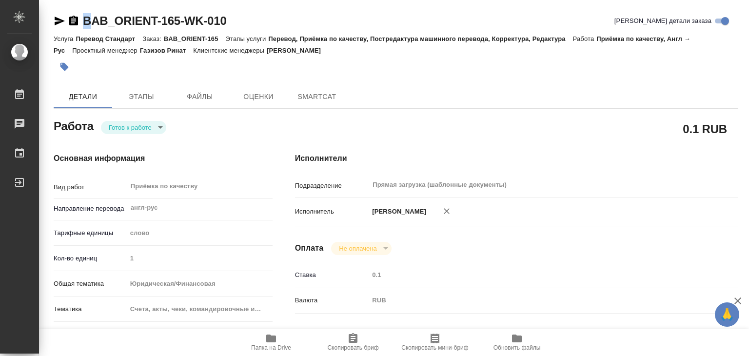
type textarea "x"
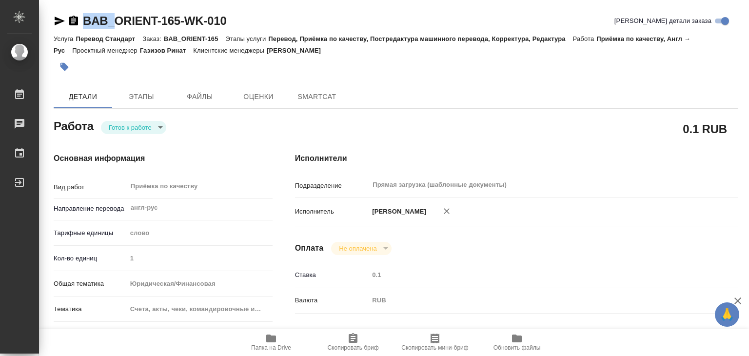
type textarea "x"
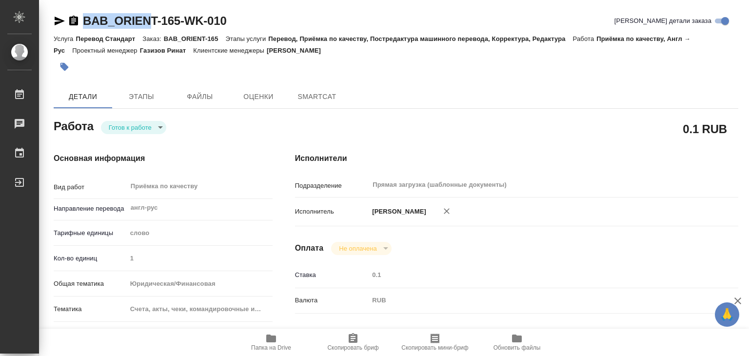
type textarea "x"
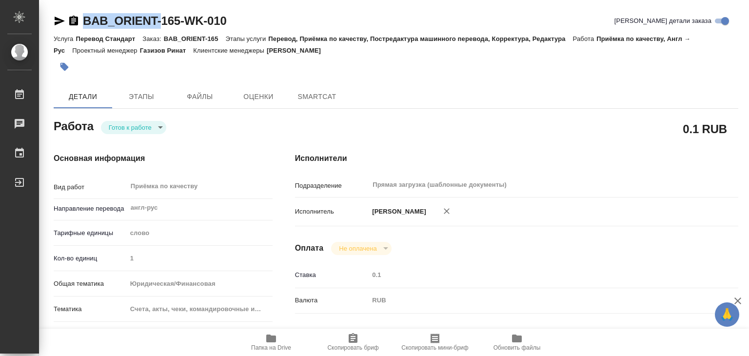
type textarea "x"
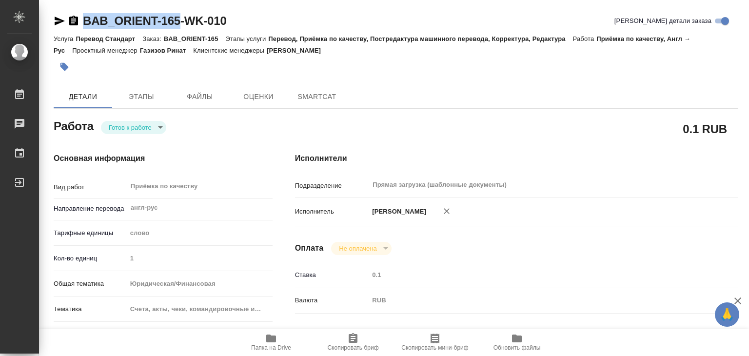
type textarea "x"
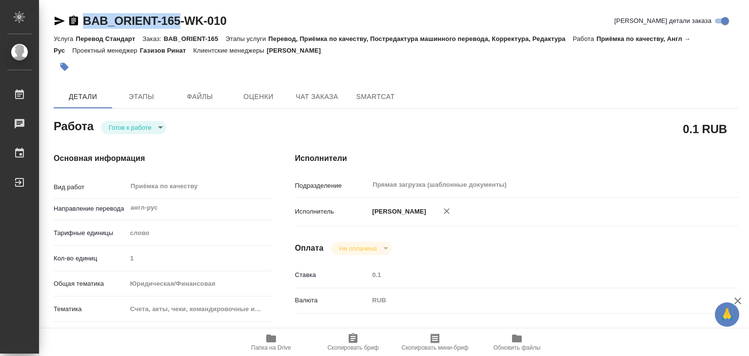
drag, startPoint x: 81, startPoint y: 4, endPoint x: 179, endPoint y: 23, distance: 99.8
copy link "BAB_ORIENT-165"
type textarea "x"
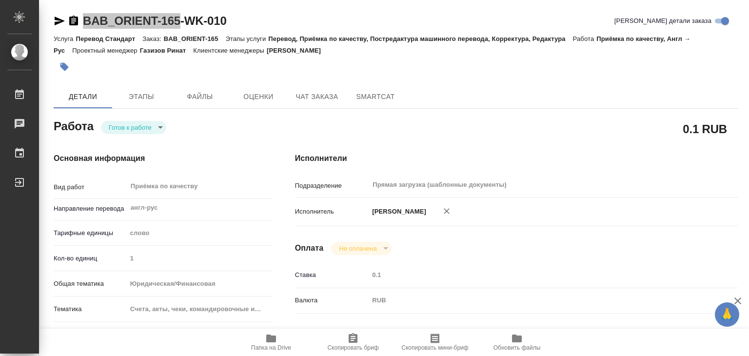
type textarea "x"
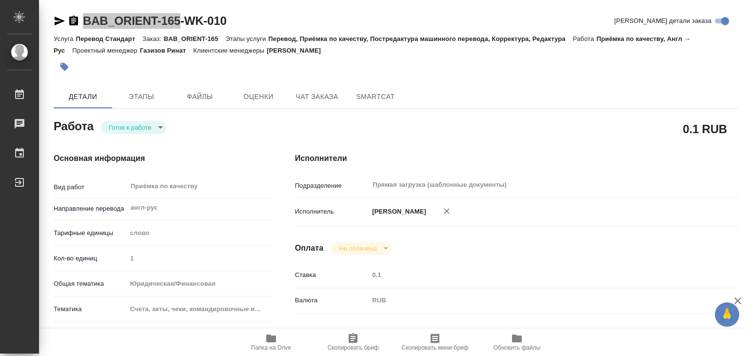
type textarea "x"
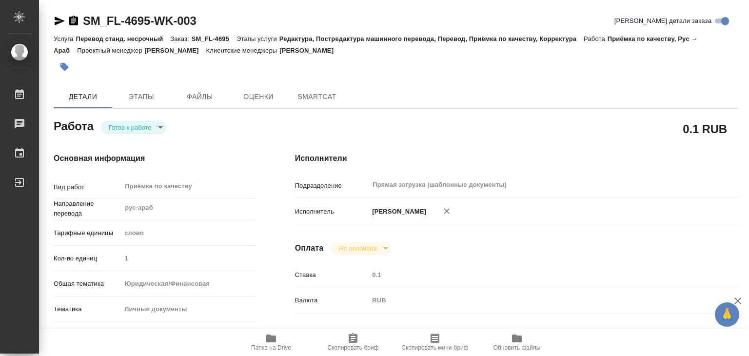
type textarea "x"
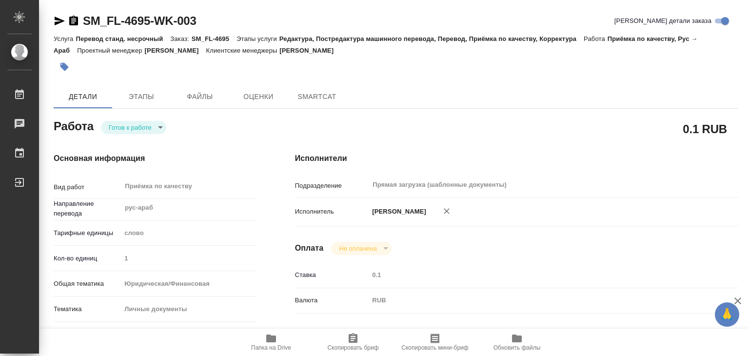
type textarea "x"
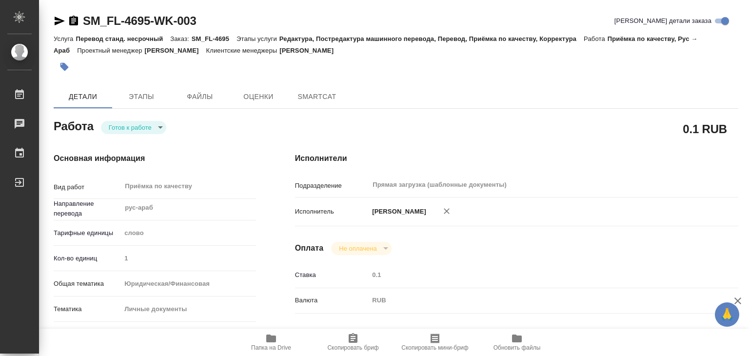
type textarea "x"
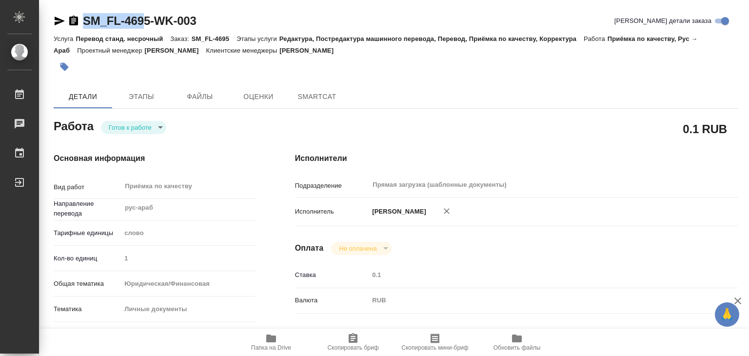
type textarea "x"
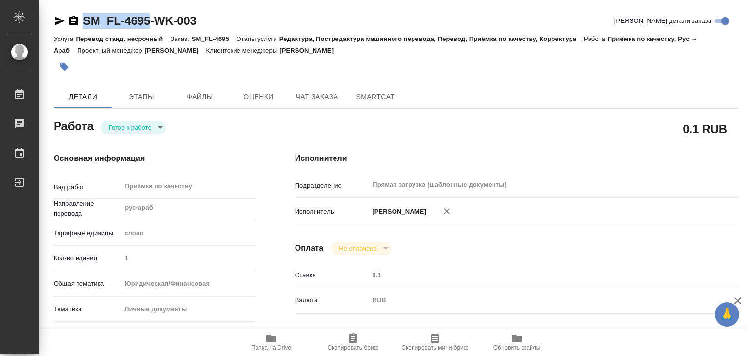
drag, startPoint x: 82, startPoint y: 9, endPoint x: 153, endPoint y: 22, distance: 71.4
copy link "SM_FL-4695"
type textarea "x"
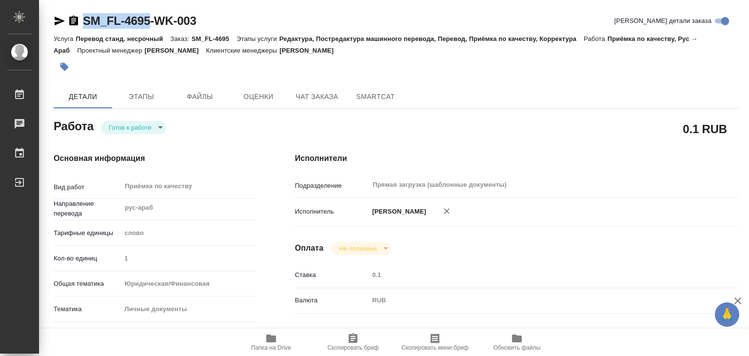
type textarea "x"
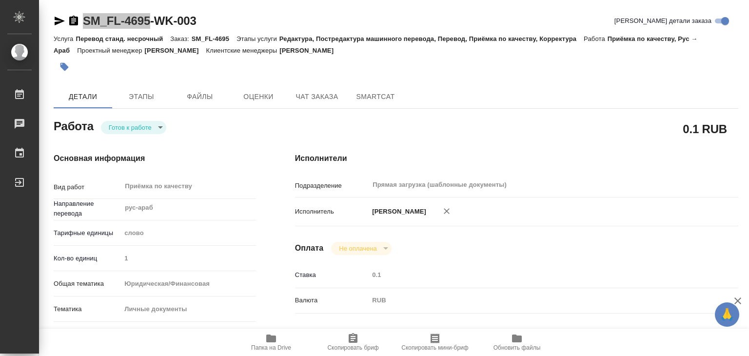
type textarea "x"
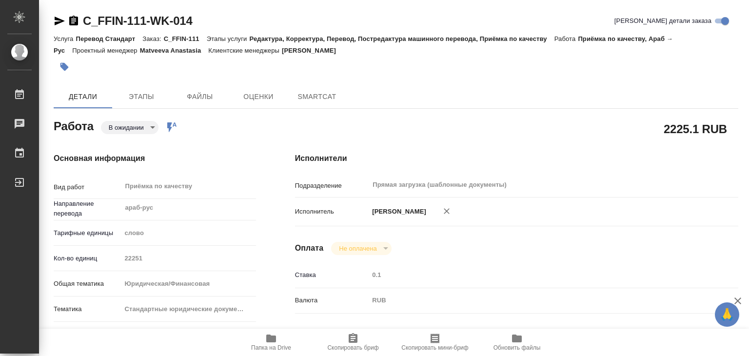
type textarea "x"
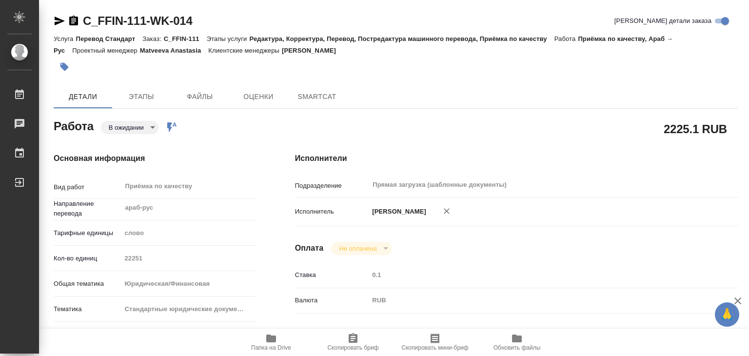
type textarea "x"
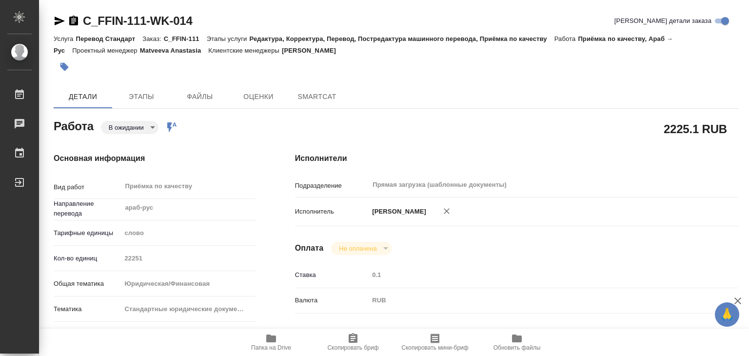
type textarea "x"
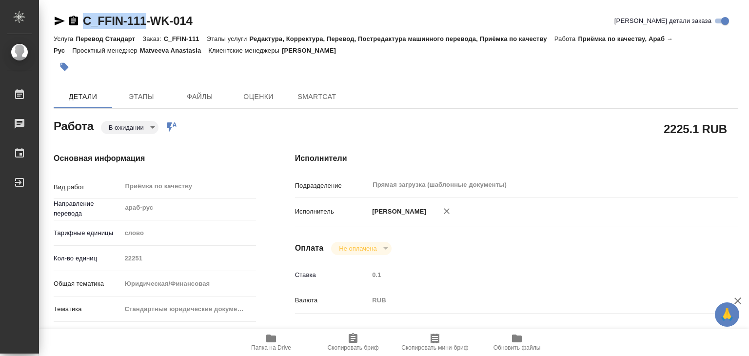
type textarea "x"
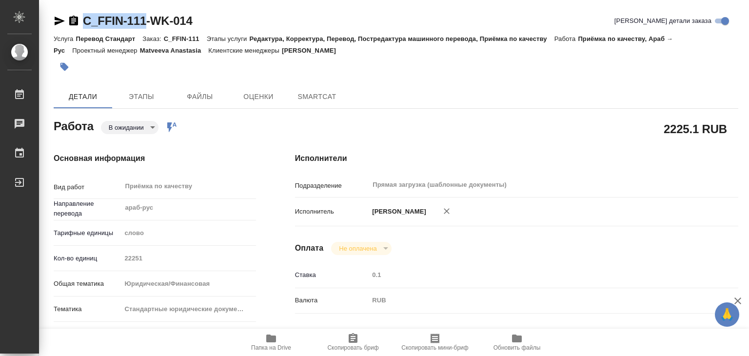
drag, startPoint x: 79, startPoint y: 10, endPoint x: 144, endPoint y: 23, distance: 66.2
copy link "C_FFIN-111"
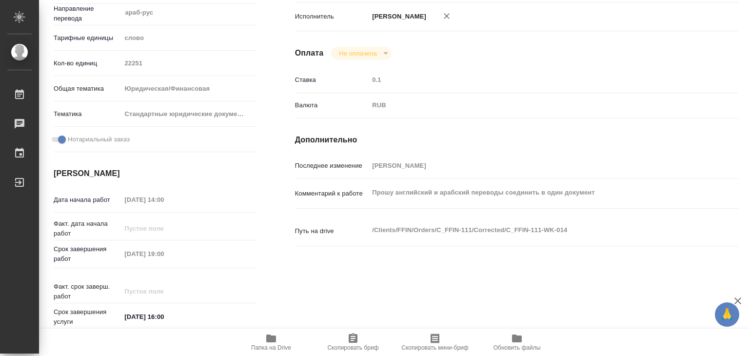
type textarea "x"
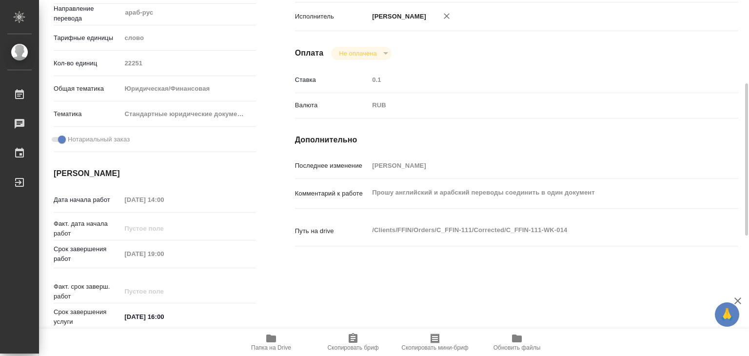
scroll to position [390, 0]
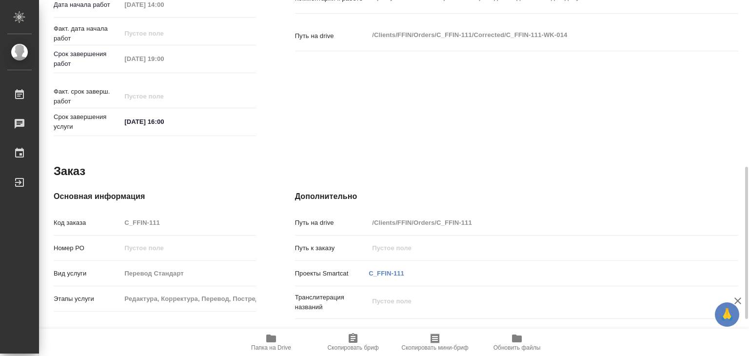
type textarea "x"
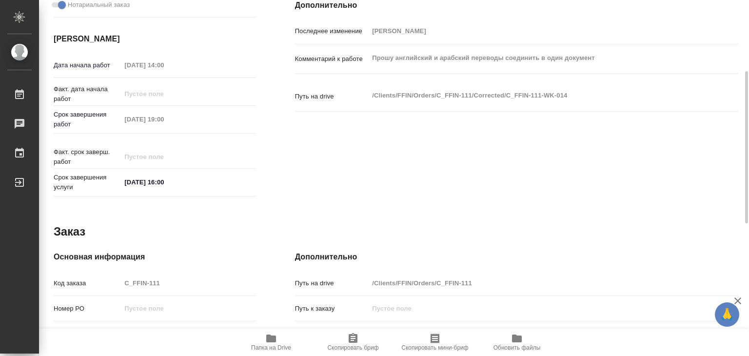
scroll to position [281, 0]
